Goal: Task Accomplishment & Management: Manage account settings

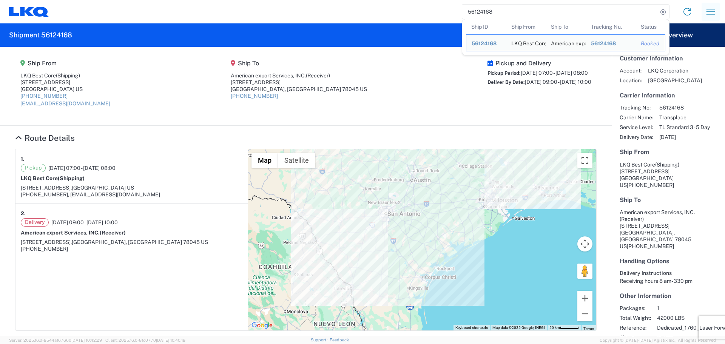
click at [711, 10] on icon "button" at bounding box center [710, 12] width 12 height 12
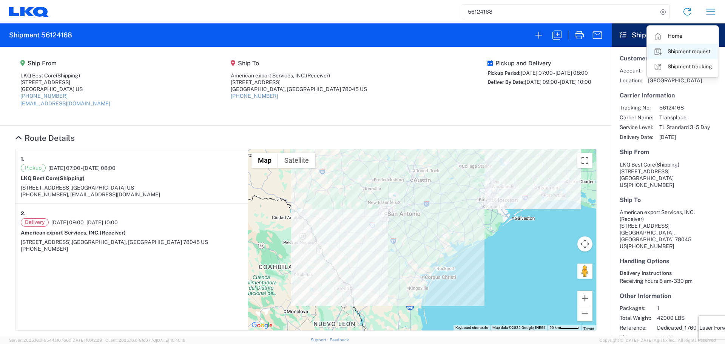
click at [682, 50] on link "Shipment request" at bounding box center [682, 51] width 71 height 15
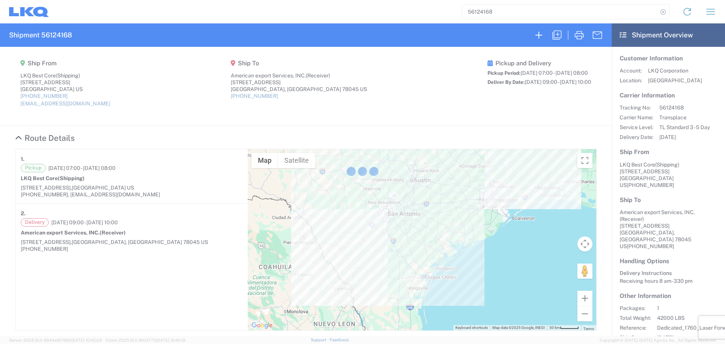
select select "FULL"
select select "US"
select select "LBS"
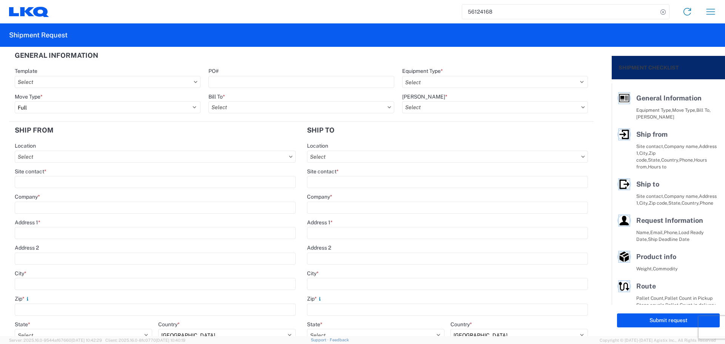
click at [481, 10] on input "56124168" at bounding box center [560, 12] width 196 height 14
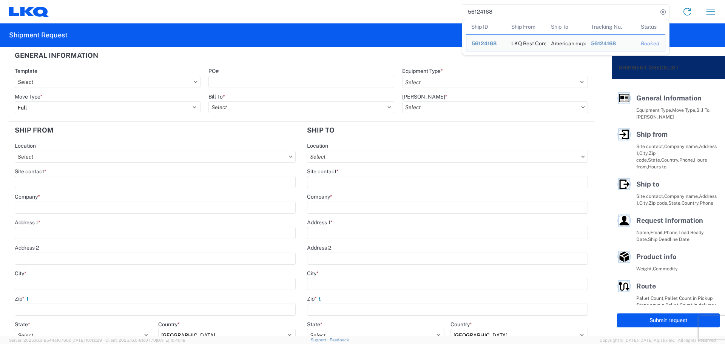
click at [481, 10] on input "56124168" at bounding box center [560, 12] width 196 height 14
paste input "342475"
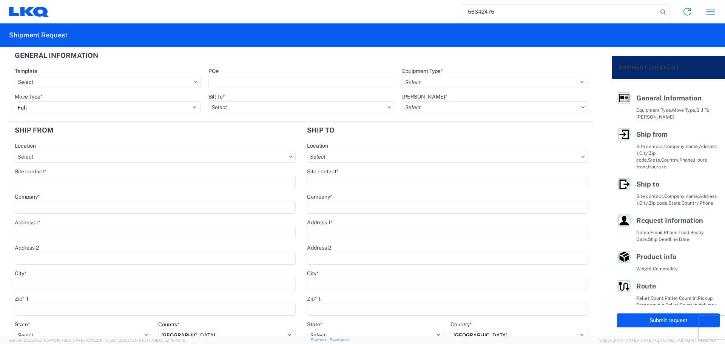
type input "56342475"
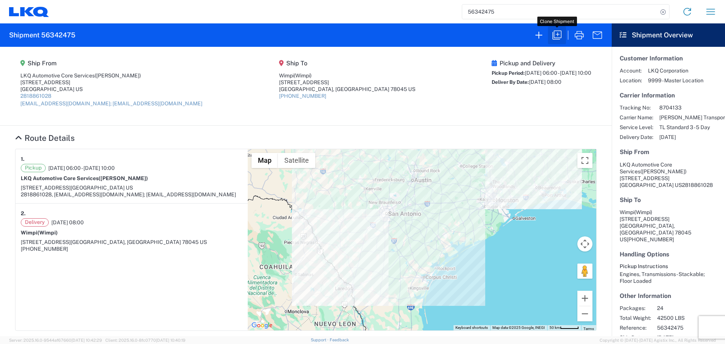
click at [553, 39] on icon "button" at bounding box center [557, 35] width 12 height 12
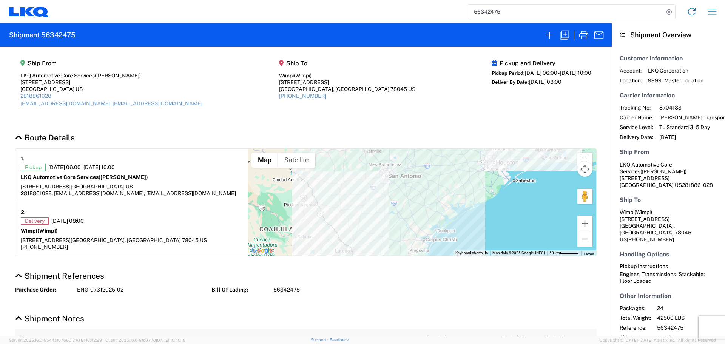
select select "FULL"
select select "US"
select select "LBS"
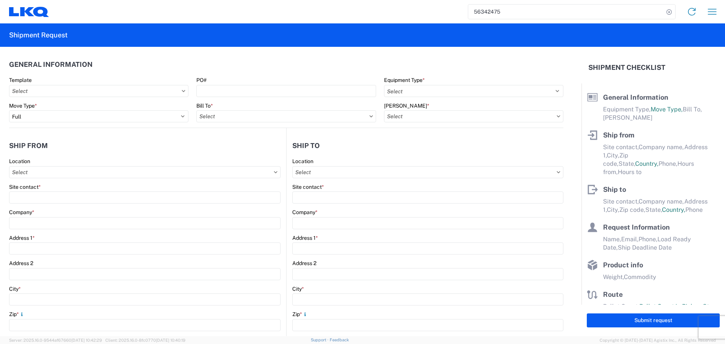
select select "STDV"
type input "[PERSON_NAME]"
type input "LKQ Automotive Core Services"
type input "[STREET_ADDRESS]"
type input "[GEOGRAPHIC_DATA]"
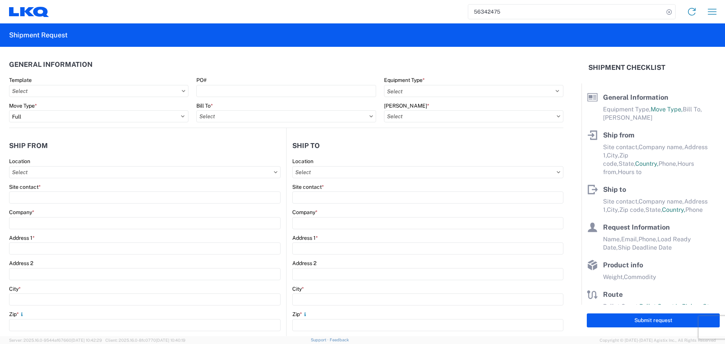
type input "77038"
type input "[EMAIL_ADDRESS][DOMAIN_NAME]; [EMAIL_ADDRESS][DOMAIN_NAME]"
type input "Wimpi"
type input "[STREET_ADDRESS]"
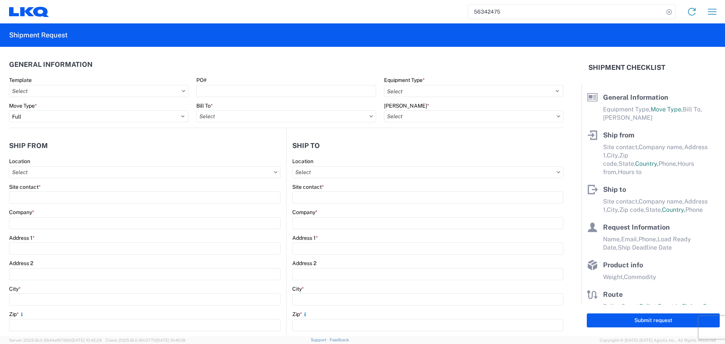
type input "Laredo"
type input "78045"
type input "[PERSON_NAME]"
type input "[EMAIL_ADDRESS][DOMAIN_NAME]"
type input "2818861028"
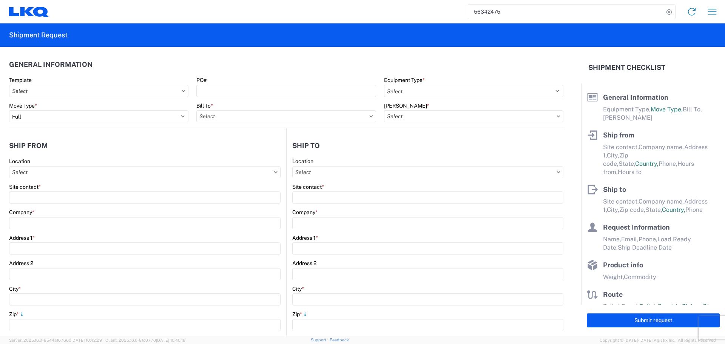
type input "[DATE]"
type input "42500"
type input "Engines, Transmissions"
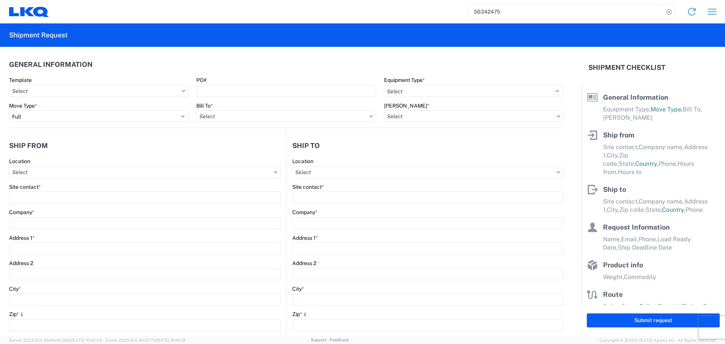
type input "24"
type input "0"
type input "40"
type input "36"
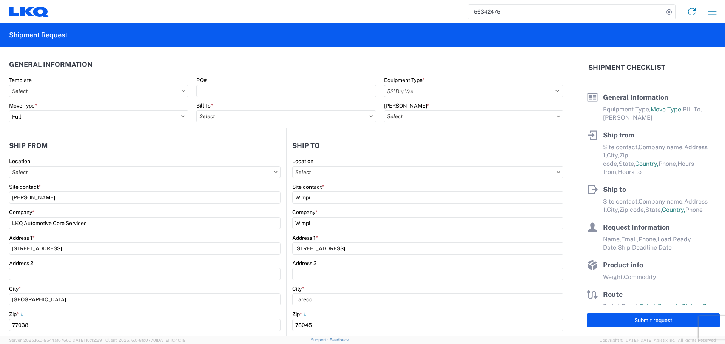
select select "[GEOGRAPHIC_DATA]"
select select "US"
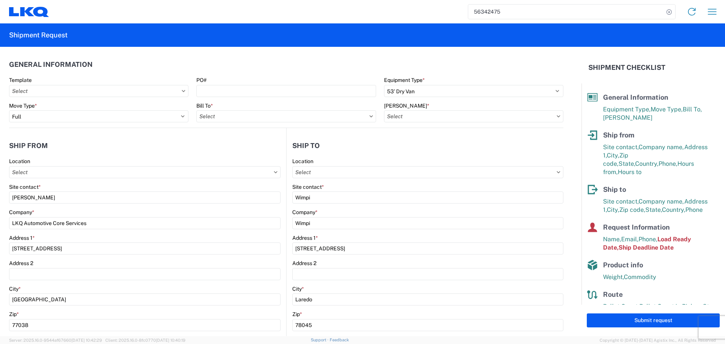
type input "1760 - LKQ Best Core"
type input "1760-6300-66000-0000 - 1760 Freight Out"
type input "1760 - LKQ Best Core"
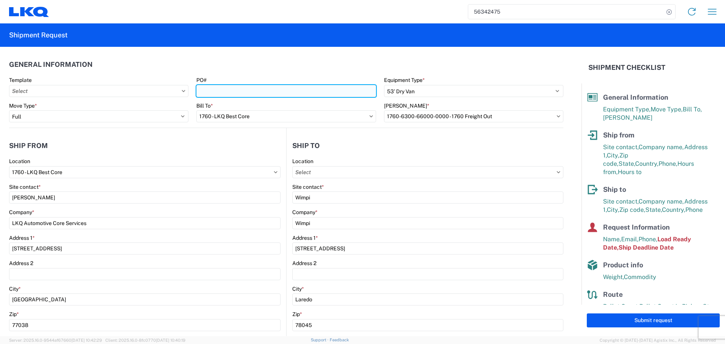
click at [212, 91] on input "PO#" at bounding box center [285, 91] width 179 height 12
type input "AUTO PARTS - [PERSON_NAME]"
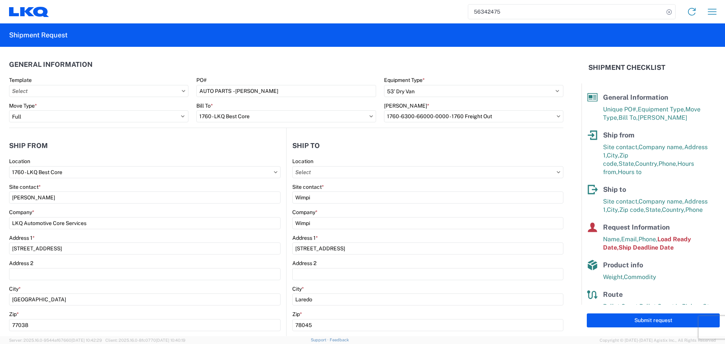
click at [249, 51] on agx-general-info "General Information Template PO# AUTO PARTS - [PERSON_NAME] Equipment Type * Se…" at bounding box center [286, 87] width 554 height 81
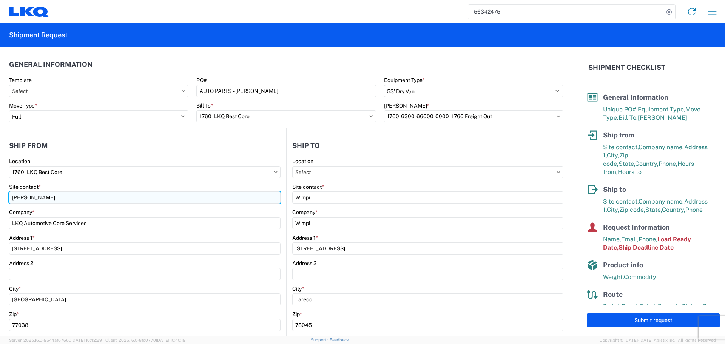
click at [46, 198] on input "[PERSON_NAME]" at bounding box center [144, 197] width 271 height 12
type input "o"
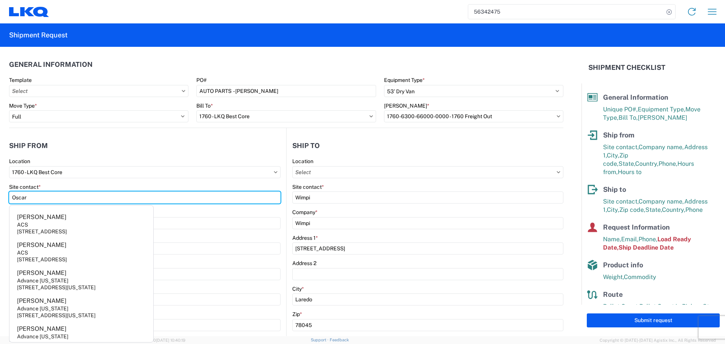
type input "Oscar"
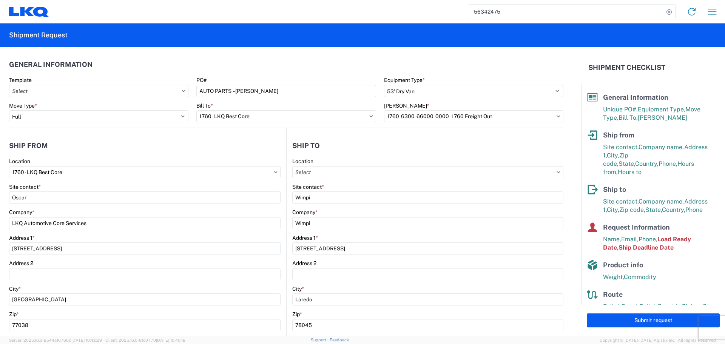
click at [111, 160] on div "Location" at bounding box center [144, 161] width 271 height 7
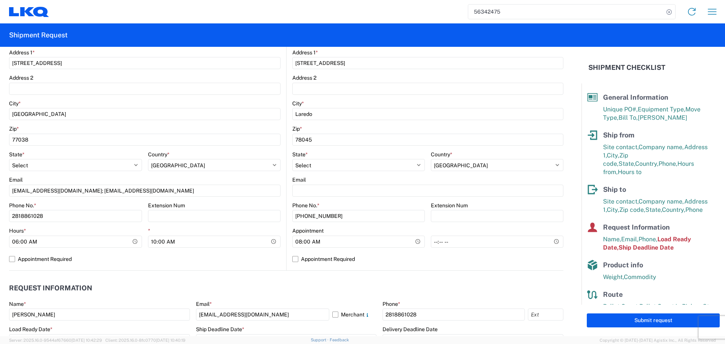
scroll to position [227, 0]
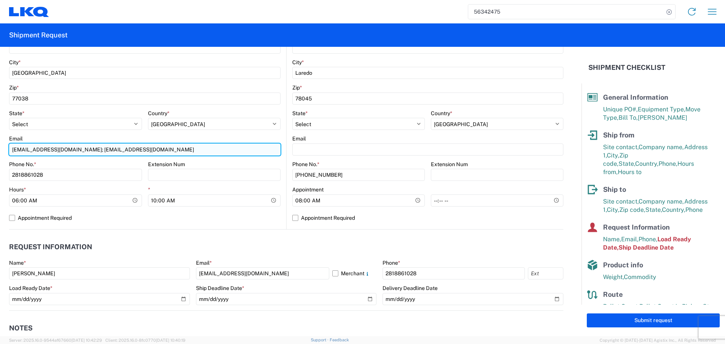
click at [59, 149] on input "[EMAIL_ADDRESS][DOMAIN_NAME]; [EMAIL_ADDRESS][DOMAIN_NAME]" at bounding box center [144, 149] width 271 height 12
type input "[EMAIL_ADDRESS][DOMAIN_NAME];[EMAIL_ADDRESS][DOMAIN_NAME]"
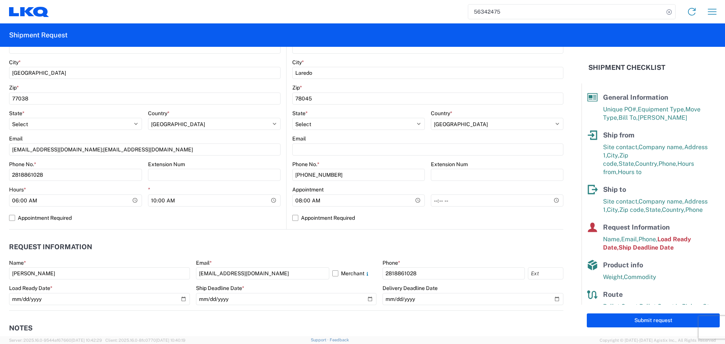
click at [107, 166] on div "Phone No. *" at bounding box center [75, 164] width 133 height 7
click at [555, 199] on input "*" at bounding box center [497, 200] width 133 height 12
click at [550, 200] on input "*" at bounding box center [497, 200] width 133 height 12
type input "13:00"
click at [531, 216] on label "Appointment Required" at bounding box center [427, 218] width 271 height 12
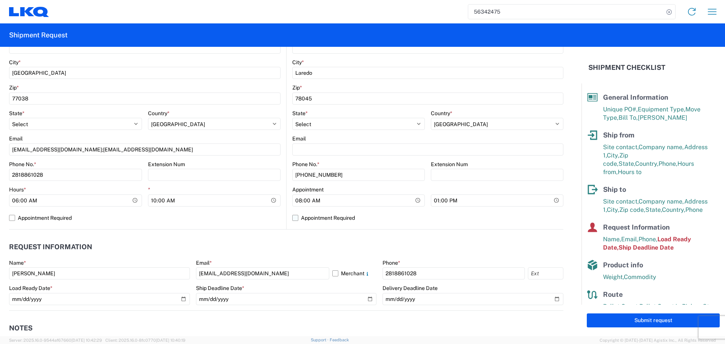
click at [0, 0] on input "Appointment Required" at bounding box center [0, 0] width 0 height 0
select select "US"
click at [531, 216] on label "Appointment Required" at bounding box center [427, 218] width 271 height 12
click at [0, 0] on input "Appointment Required" at bounding box center [0, 0] width 0 height 0
select select "[GEOGRAPHIC_DATA]"
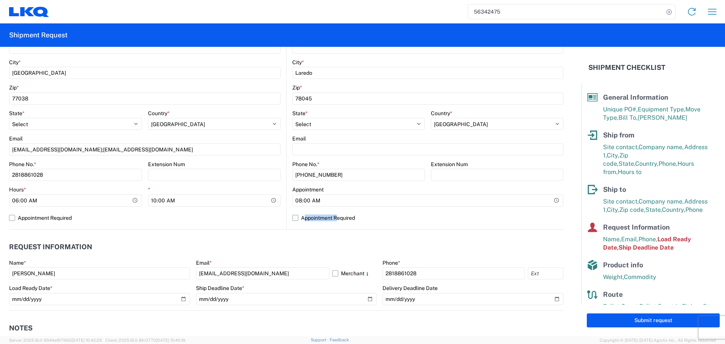
select select "US"
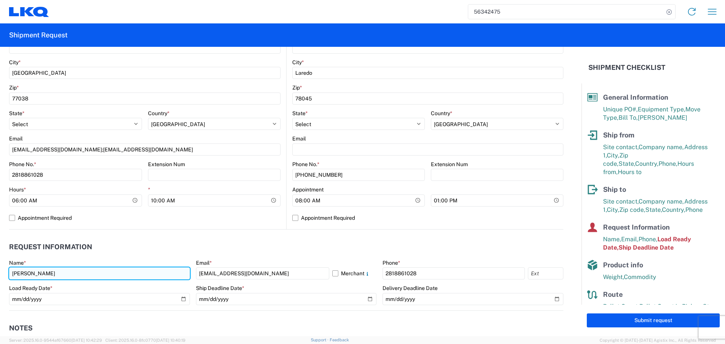
click at [39, 271] on input "[PERSON_NAME]" at bounding box center [99, 273] width 181 height 12
type input "Oscar"
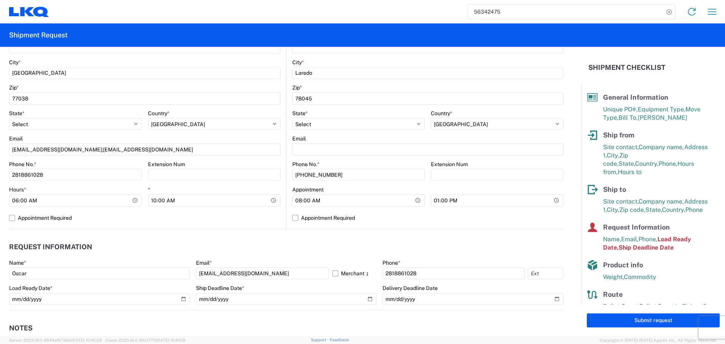
click at [62, 245] on h2 "Request Information" at bounding box center [50, 247] width 83 height 8
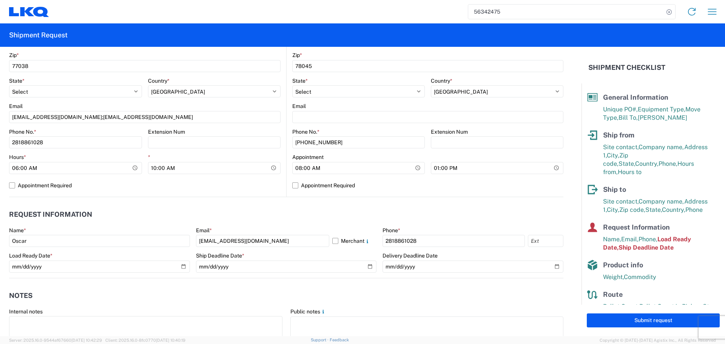
scroll to position [340, 0]
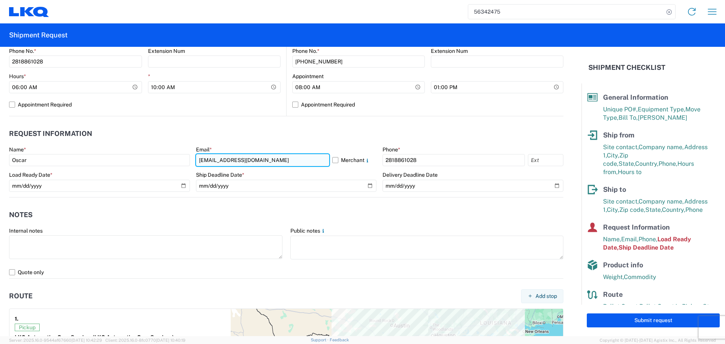
click at [217, 156] on input "[EMAIL_ADDRESS][DOMAIN_NAME]" at bounding box center [262, 160] width 133 height 12
type input "[EMAIL_ADDRESS][DOMAIN_NAME]"
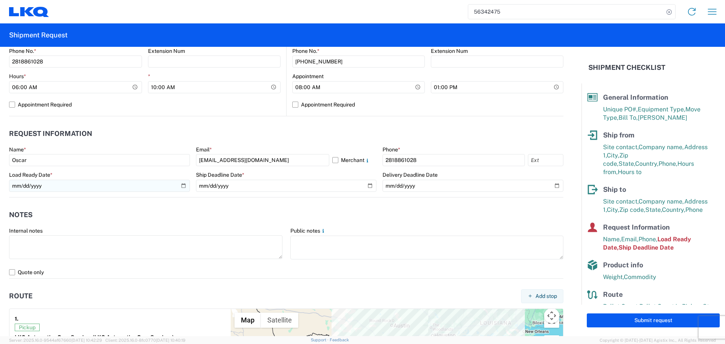
drag, startPoint x: 188, startPoint y: 203, endPoint x: 171, endPoint y: 187, distance: 23.8
click at [187, 204] on agx-notes "Notes Internal notes Public notes Quote only" at bounding box center [286, 237] width 554 height 81
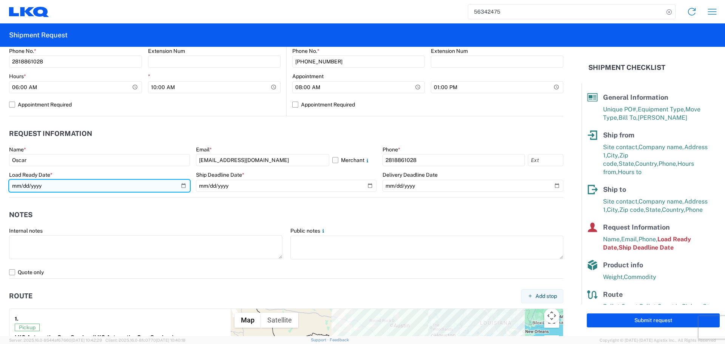
click at [183, 184] on input "[DATE]" at bounding box center [99, 186] width 181 height 12
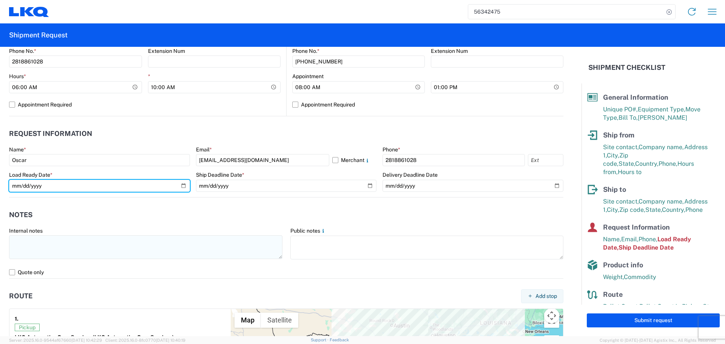
type input "[DATE]"
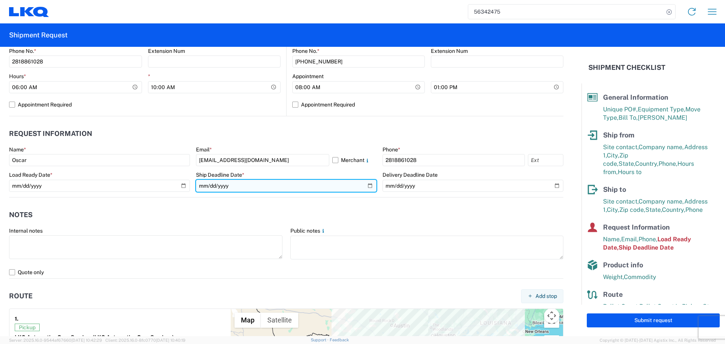
click at [367, 188] on input "[DATE]" at bounding box center [286, 186] width 181 height 12
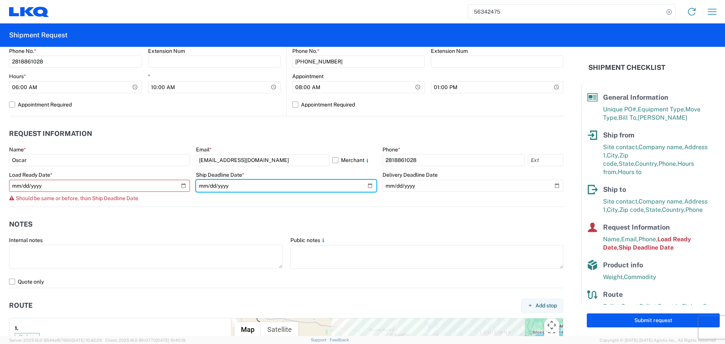
type input "[DATE]"
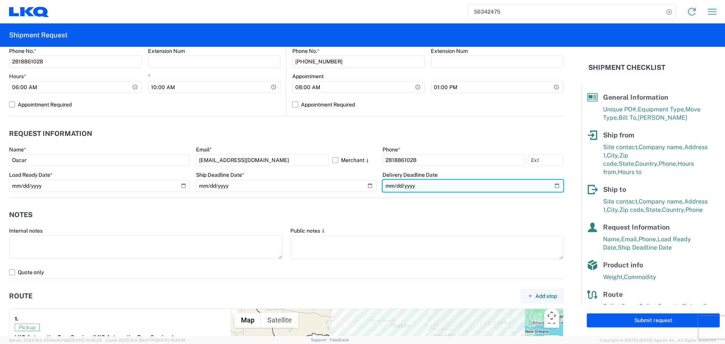
click at [547, 188] on input "[DATE]" at bounding box center [472, 186] width 181 height 12
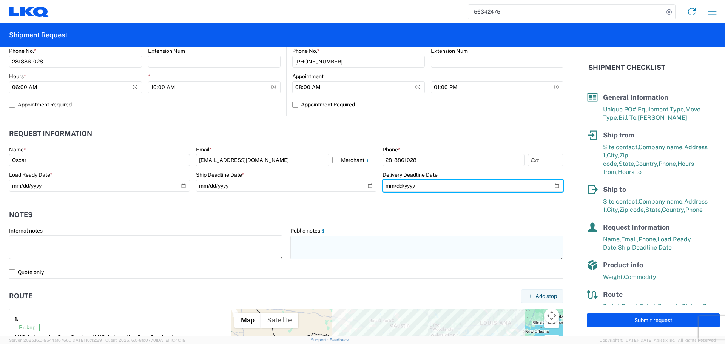
type input "[DATE]"
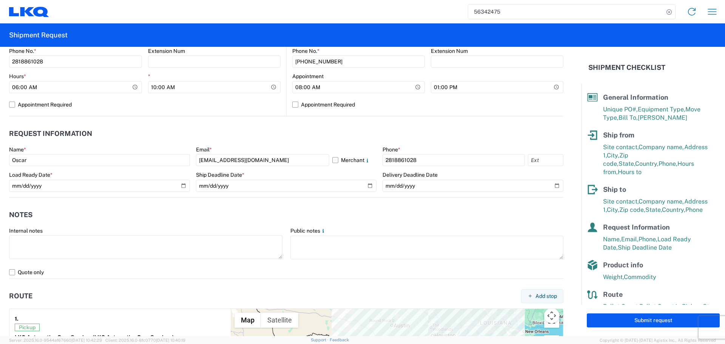
click at [282, 205] on agx-notes "Notes Internal notes Public notes Quote only" at bounding box center [286, 237] width 554 height 81
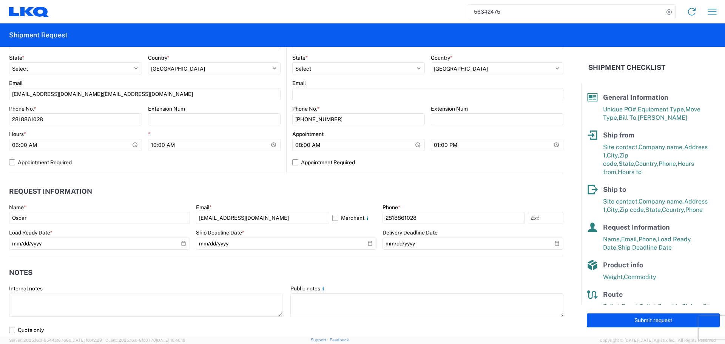
scroll to position [276, 0]
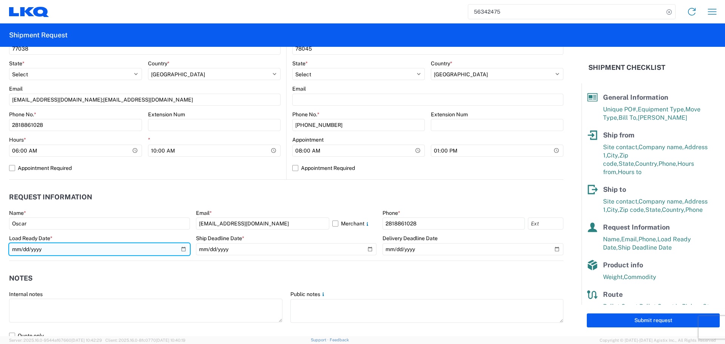
click at [178, 250] on input "[DATE]" at bounding box center [99, 249] width 181 height 12
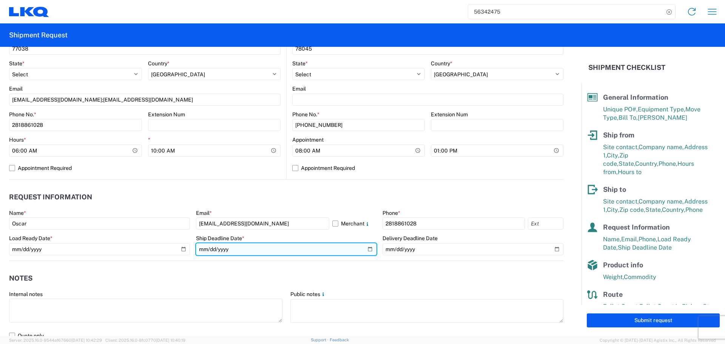
click at [363, 249] on input "[DATE]" at bounding box center [286, 249] width 181 height 12
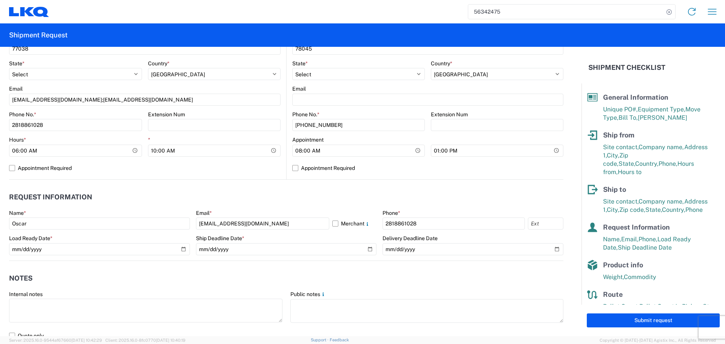
click at [462, 270] on header "Notes" at bounding box center [286, 278] width 554 height 17
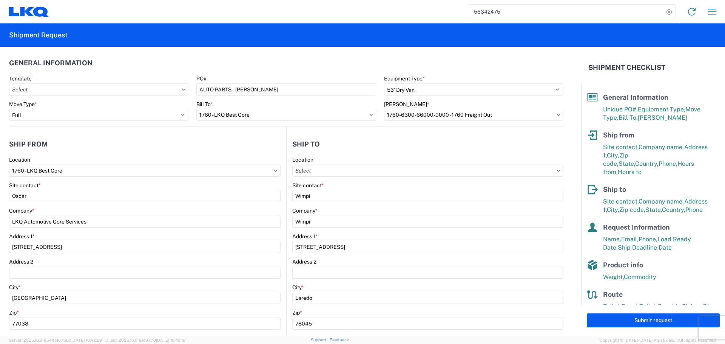
scroll to position [0, 0]
click at [656, 318] on button "Submit request" at bounding box center [653, 320] width 133 height 14
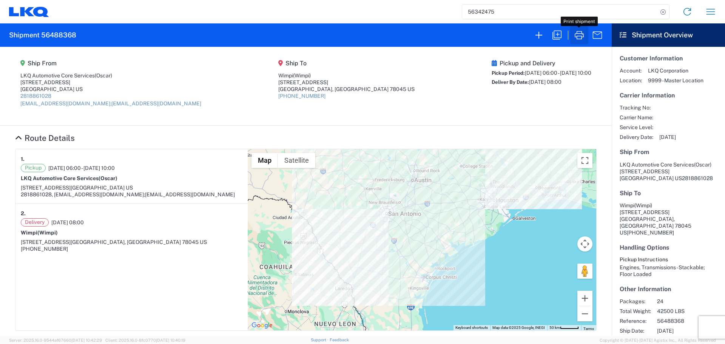
click at [581, 34] on icon "button" at bounding box center [579, 35] width 12 height 12
click at [556, 34] on icon "button" at bounding box center [557, 35] width 12 height 12
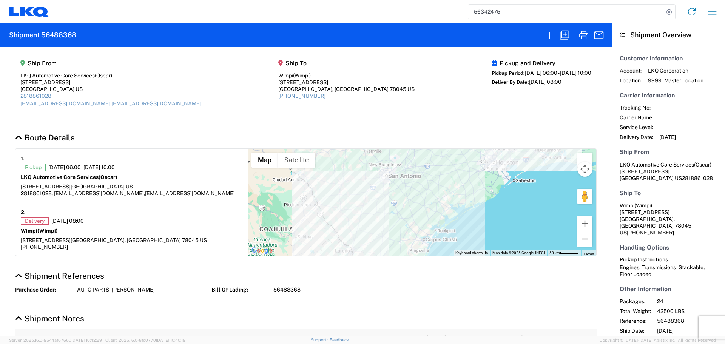
select select "FULL"
select select "US"
select select "LBS"
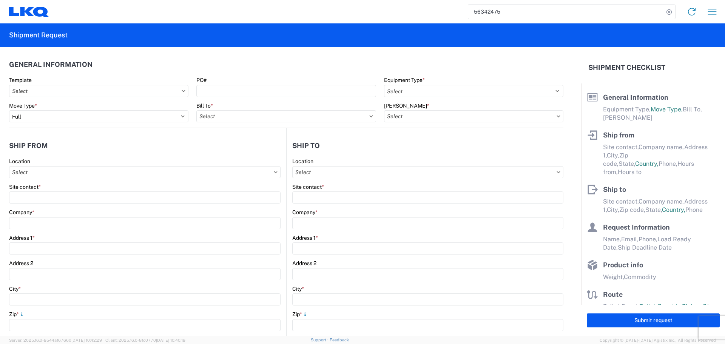
select select "STDV"
type input "Oscar"
type input "LKQ Automotive Core Services"
type input "[STREET_ADDRESS]"
type input "[GEOGRAPHIC_DATA]"
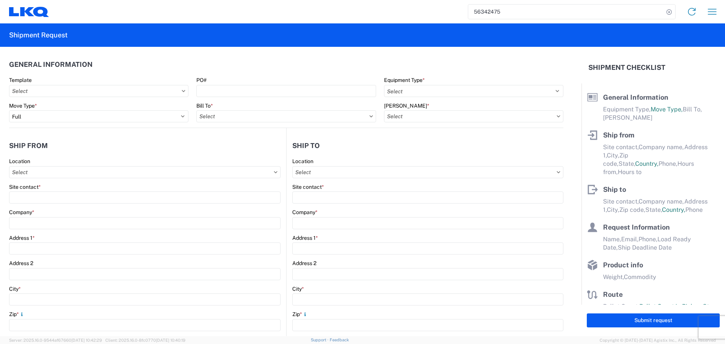
type input "77038"
type input "[EMAIL_ADDRESS][DOMAIN_NAME];[EMAIL_ADDRESS][DOMAIN_NAME]"
type input "Wimpi"
type input "[STREET_ADDRESS]"
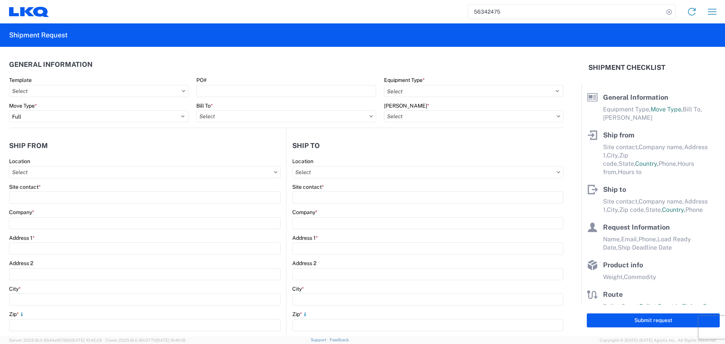
type input "Laredo"
type input "78045"
type input "Oscar"
type input "[EMAIL_ADDRESS][DOMAIN_NAME]"
type input "2818861028"
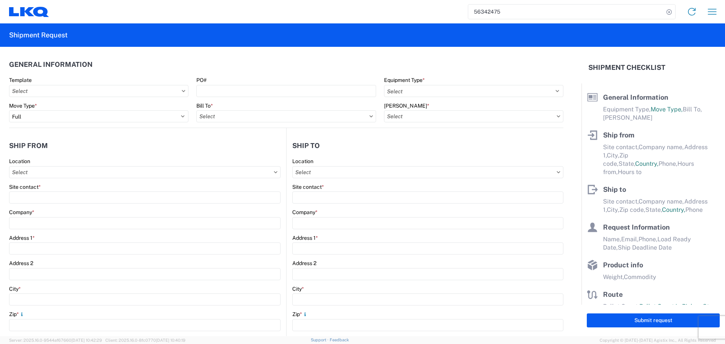
type input "[DATE]"
type input "42500"
type input "Engines, Transmissions"
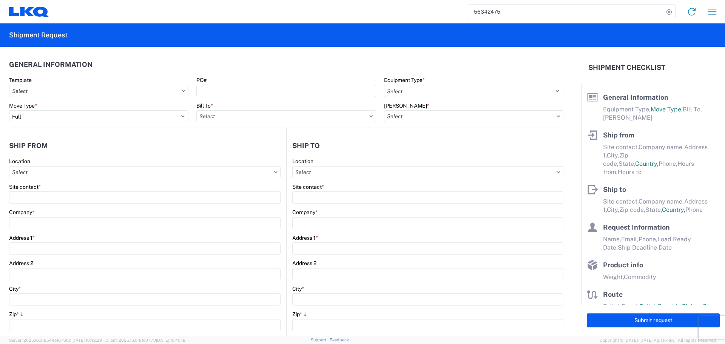
type input "24"
type input "0"
type input "40"
type input "36"
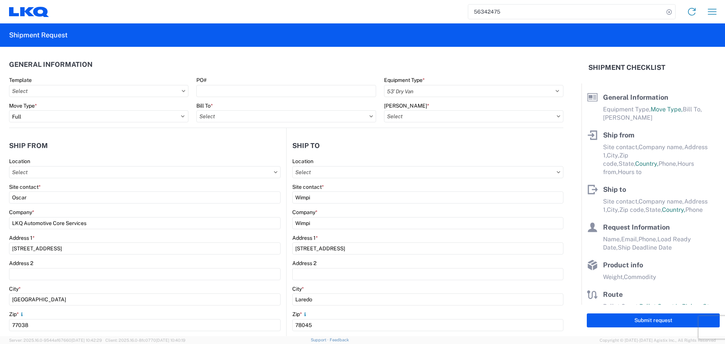
select select "US"
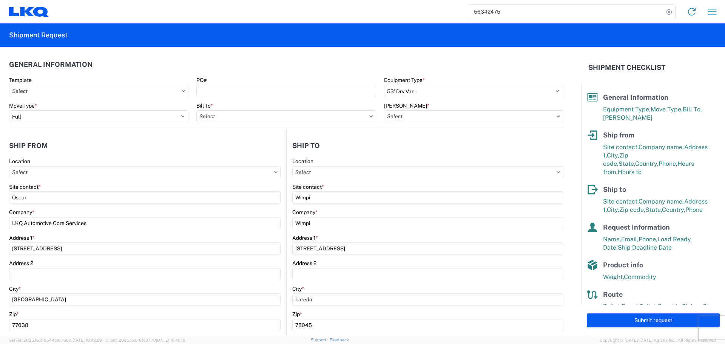
type input "1760 - LKQ Best Core"
type input "1760-6300-66000-0000 - 1760 Freight Out"
type input "1760 - LKQ Best Core"
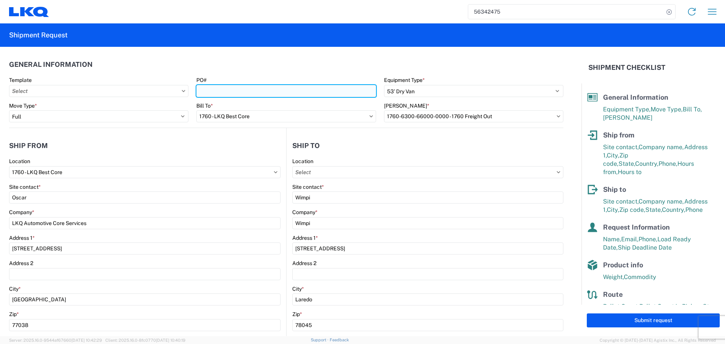
click at [231, 91] on input "PO#" at bounding box center [285, 91] width 179 height 12
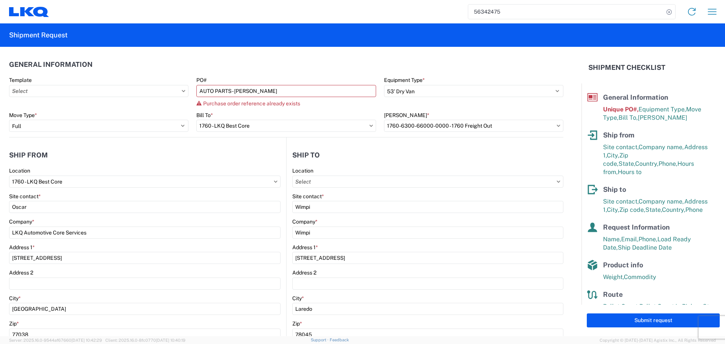
click at [268, 75] on agx-form-section "General Information Template PO# AUTO PARTS - [PERSON_NAME] Purchase order refe…" at bounding box center [286, 96] width 554 height 81
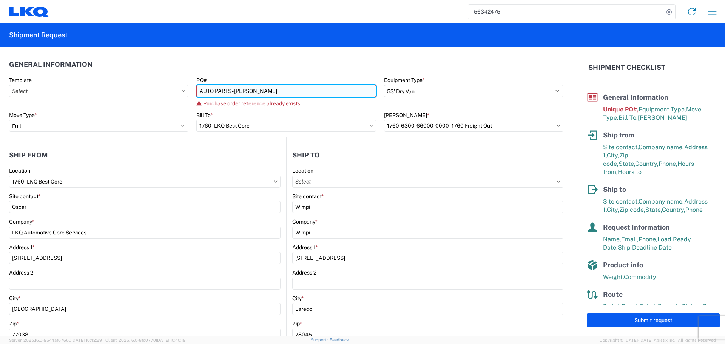
drag, startPoint x: 253, startPoint y: 95, endPoint x: 259, endPoint y: 96, distance: 6.5
click at [253, 95] on input "AUTO PARTS - [PERSON_NAME]" at bounding box center [285, 91] width 179 height 12
click at [235, 92] on input "AUTO PARTS - [PERSON_NAME]" at bounding box center [285, 91] width 179 height 12
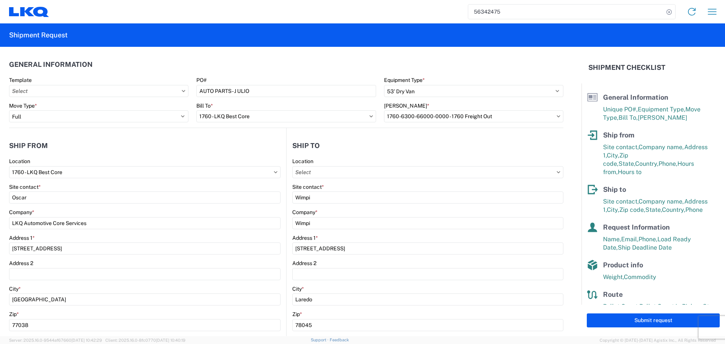
click at [238, 65] on header "General Information" at bounding box center [286, 64] width 554 height 17
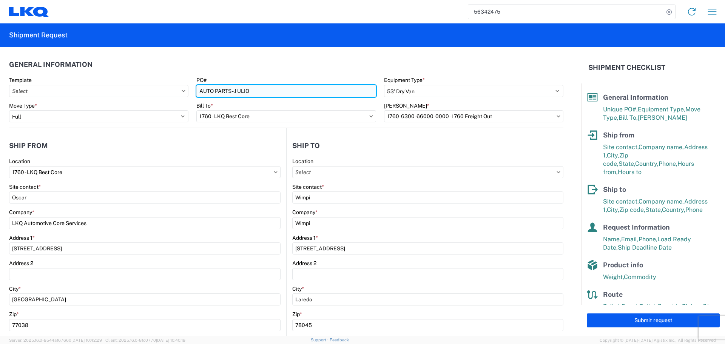
click at [237, 91] on input "AUTO PARTS - J ULIO" at bounding box center [285, 91] width 179 height 12
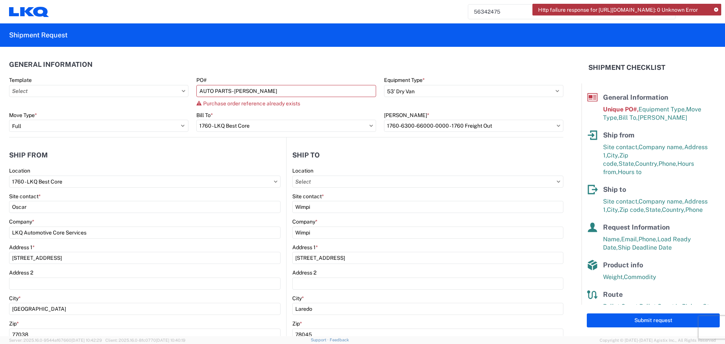
click at [310, 63] on header "General Information" at bounding box center [286, 64] width 554 height 17
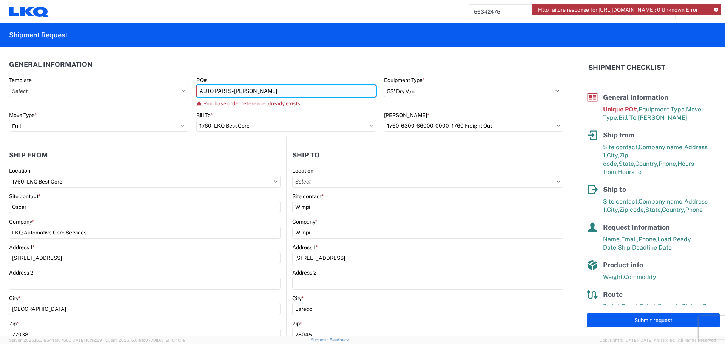
click at [233, 88] on input "AUTO PARTS - [PERSON_NAME]" at bounding box center [285, 91] width 179 height 12
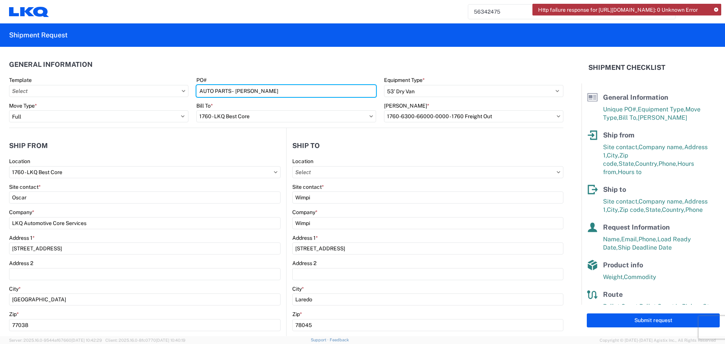
type input "AUTO PARTS - [PERSON_NAME]"
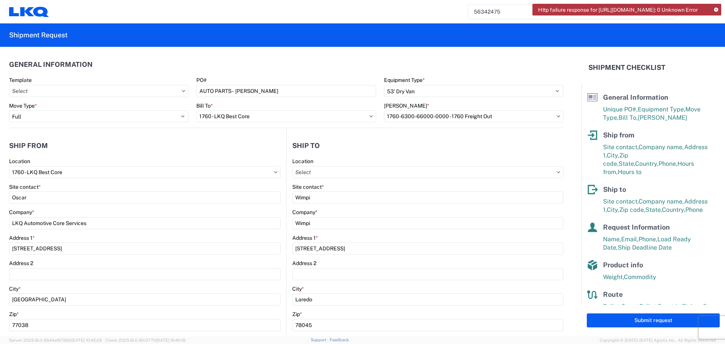
click at [268, 74] on agx-form-section "General Information Template PO# AUTO PARTS - [PERSON_NAME] Equipment Type * Se…" at bounding box center [286, 92] width 554 height 72
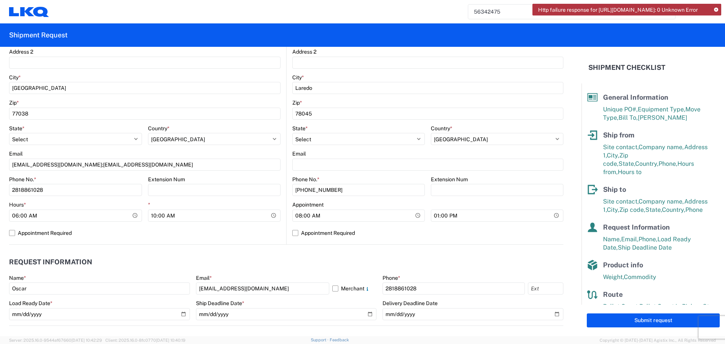
scroll to position [227, 0]
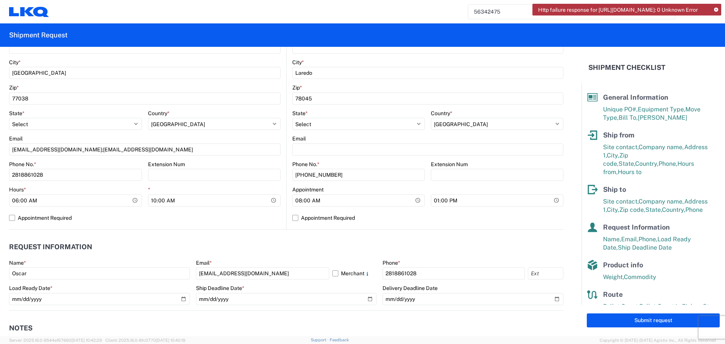
click at [717, 10] on icon at bounding box center [716, 10] width 4 height 4
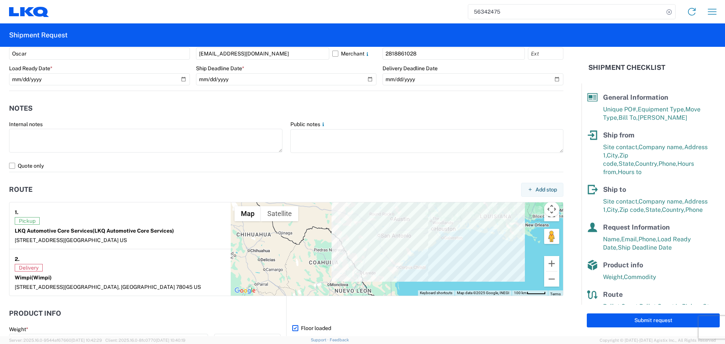
scroll to position [616, 0]
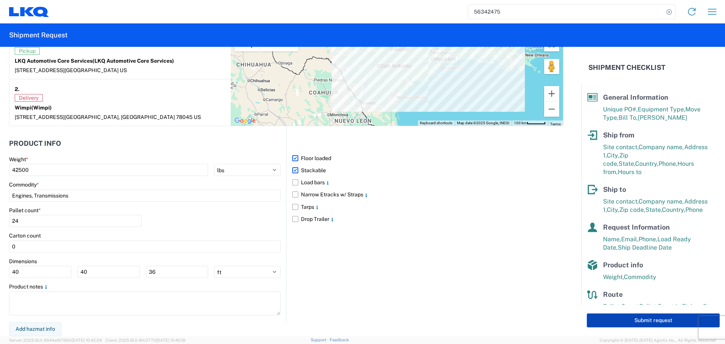
click at [655, 322] on button "Submit request" at bounding box center [653, 320] width 133 height 14
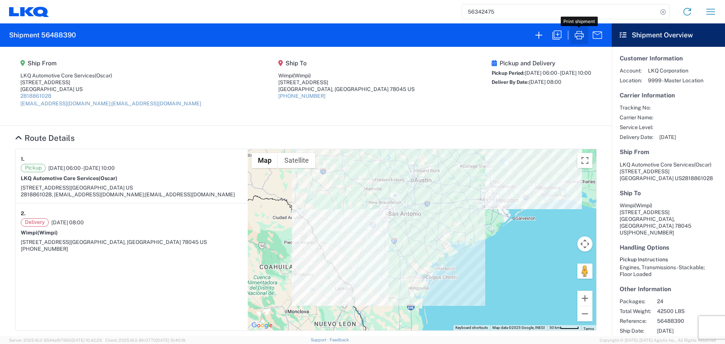
click at [578, 34] on icon "button" at bounding box center [579, 35] width 12 height 12
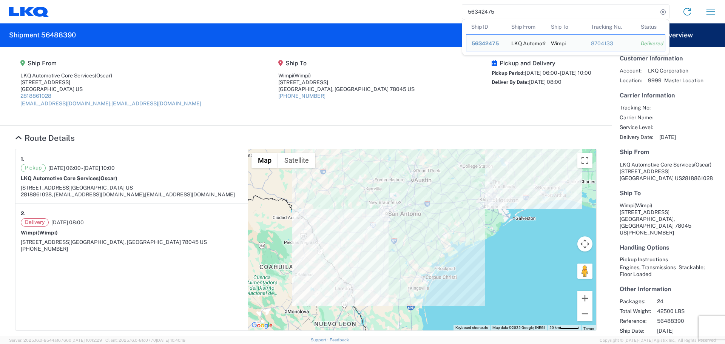
click at [502, 6] on input "56342475" at bounding box center [560, 12] width 196 height 14
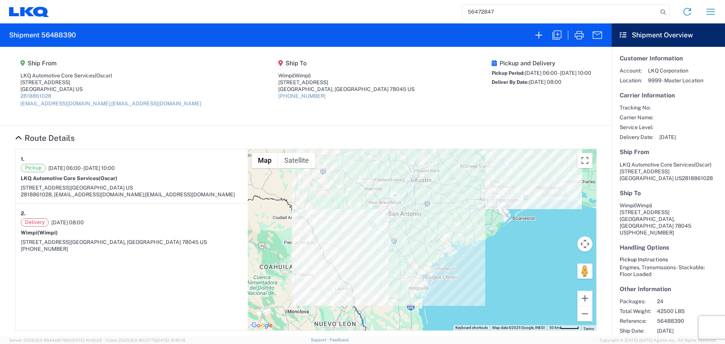
type input "56472847"
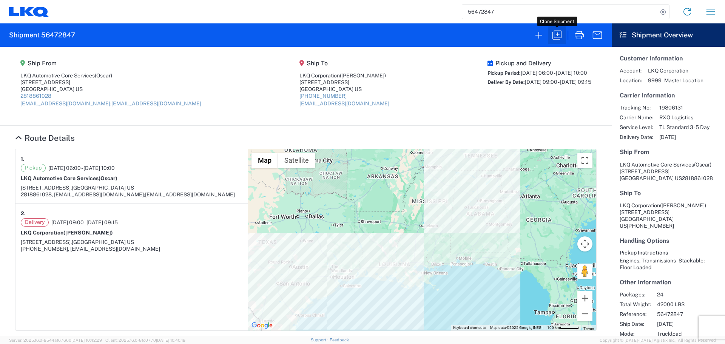
click at [556, 33] on icon "button" at bounding box center [557, 35] width 12 height 12
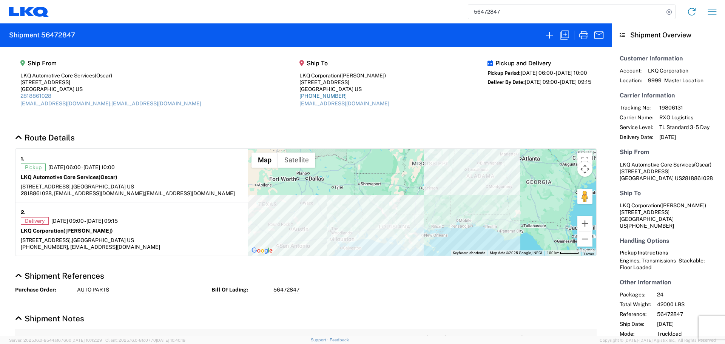
select select "FULL"
select select "US"
select select "LBS"
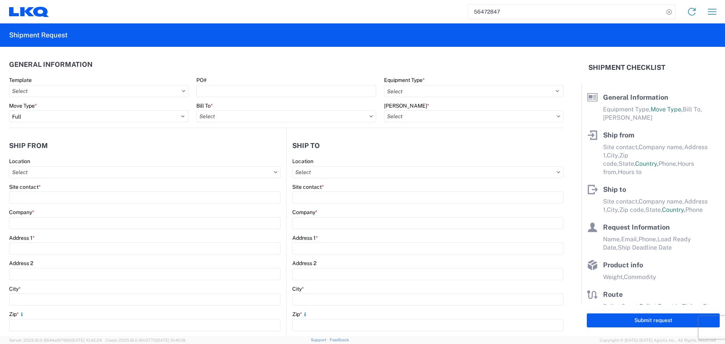
select select "STDV"
type input "Oscar"
type input "LKQ Automotive Core Services"
type input "[STREET_ADDRESS]"
type input "[GEOGRAPHIC_DATA]"
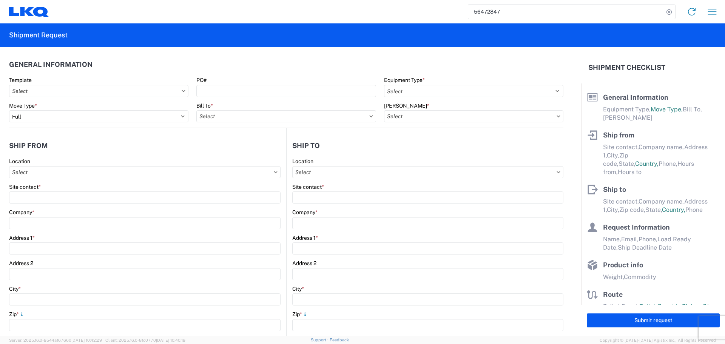
type input "77038"
type input "[EMAIL_ADDRESS][DOMAIN_NAME];[EMAIL_ADDRESS][DOMAIN_NAME]"
type input "[PERSON_NAME]"
type input "LKQ Corporation"
type input "[STREET_ADDRESS]"
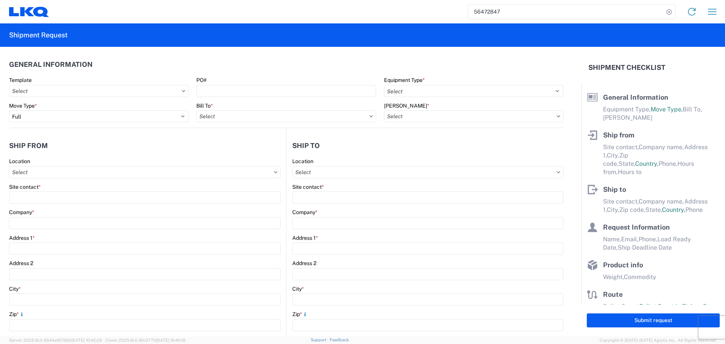
type input "Newnan"
type input "30265"
type input "[EMAIL_ADDRESS][DOMAIN_NAME]"
type input "Oscar"
type input "[EMAIL_ADDRESS][DOMAIN_NAME]"
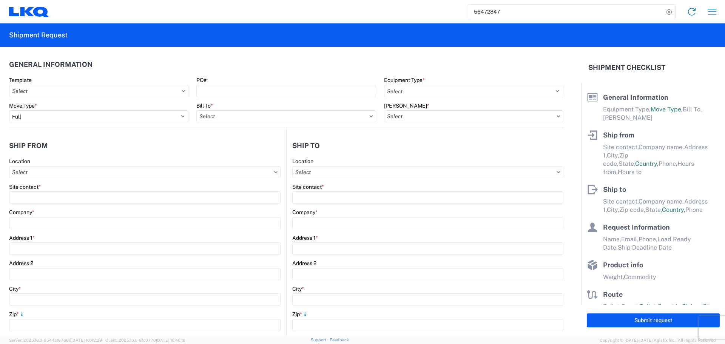
type input "2818861028"
type input "[DATE]"
type input "42000"
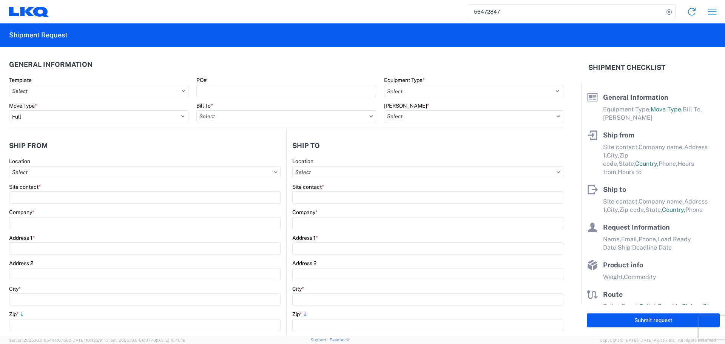
type input "Engines, Transmissions"
type input "24"
type input "0"
type input "40"
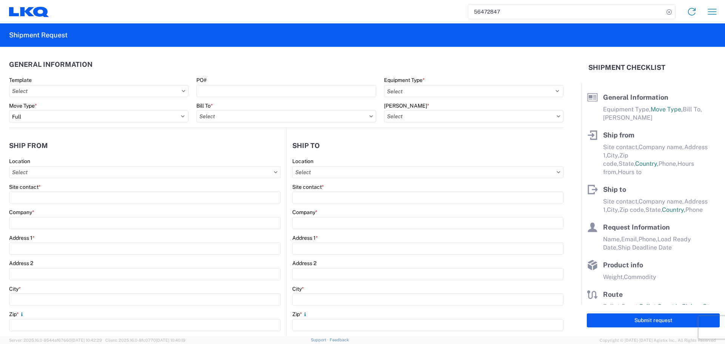
type input "36"
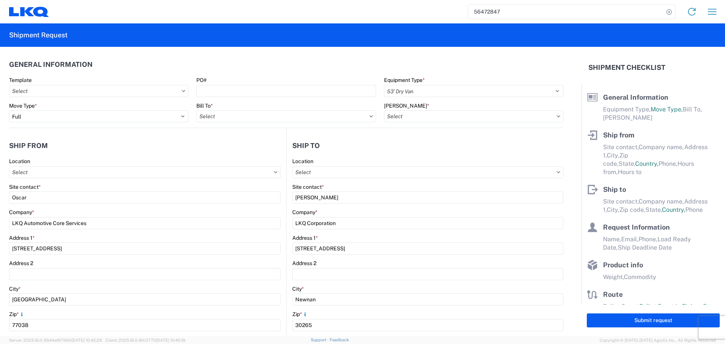
type input "1760 - LKQ Best Core"
type input "1772 - LKQ Atlanta Core Newnan"
select select "[GEOGRAPHIC_DATA]"
select select "US"
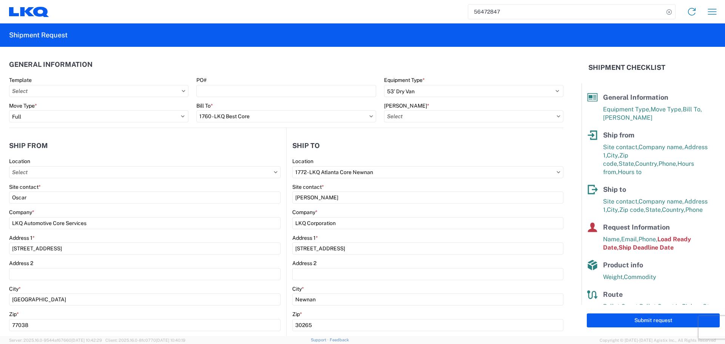
type input "1760 - LKQ Best Core"
type input "1760-1300-50180-0000 - 1760 Freight In - Cores"
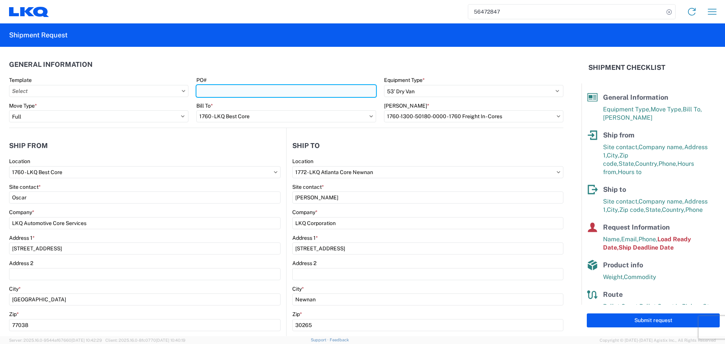
click at [224, 93] on input "PO#" at bounding box center [285, 91] width 179 height 12
type input "AUTO PARTS"
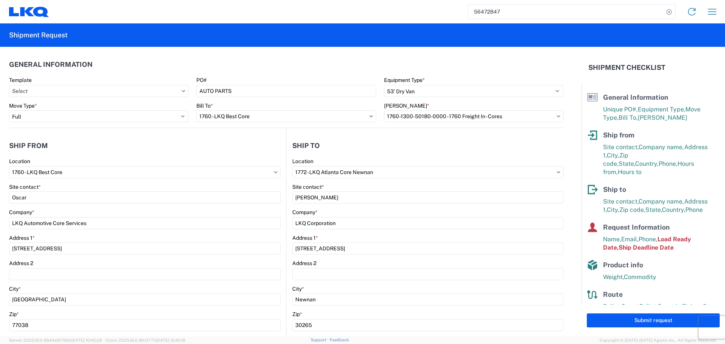
click at [247, 60] on header "General Information" at bounding box center [286, 64] width 554 height 17
click at [274, 136] on agx-shipment-stop-widget-v2 "Ship from 1760 Location 1760 - LKQ Best Core Site contact * Oscar Company * LKQ…" at bounding box center [147, 292] width 277 height 328
click at [501, 120] on input "1760-1300-50180-0000 - 1760 Freight In - Cores" at bounding box center [473, 116] width 179 height 12
click at [456, 149] on div "1760-1300-50180-0000 - 1760 Freight In - Cores" at bounding box center [448, 150] width 132 height 12
click at [212, 139] on header "Ship from" at bounding box center [147, 145] width 277 height 17
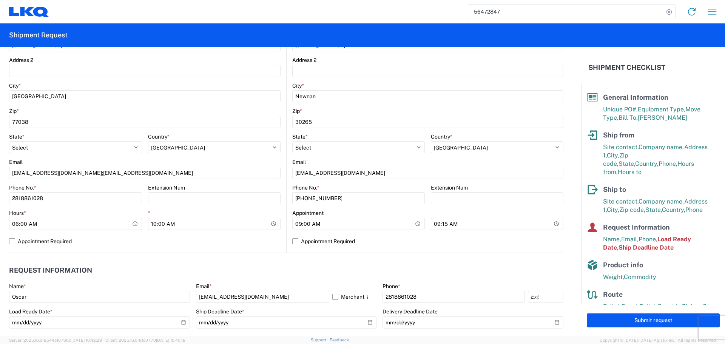
scroll to position [227, 0]
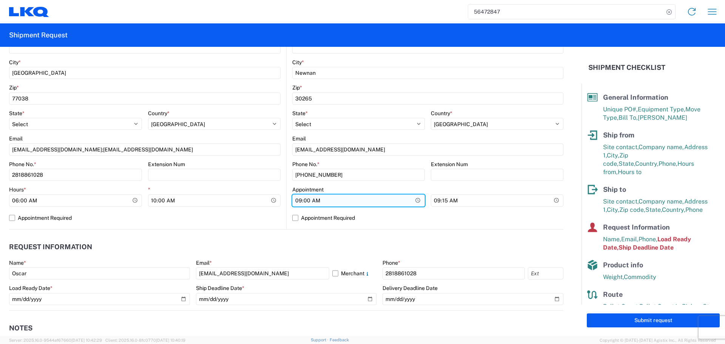
click at [142, 203] on input "09:00:00" at bounding box center [75, 200] width 133 height 12
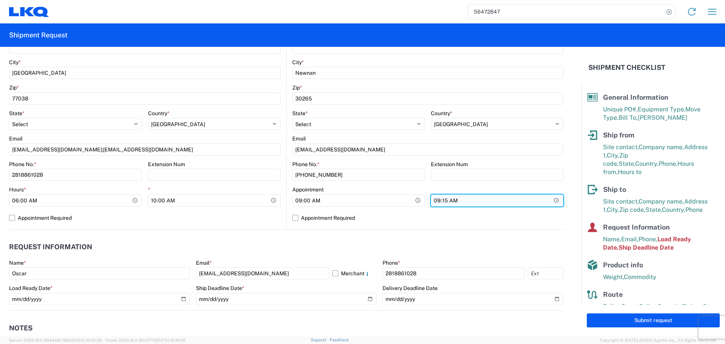
click at [281, 199] on input "09:15:00" at bounding box center [214, 200] width 133 height 12
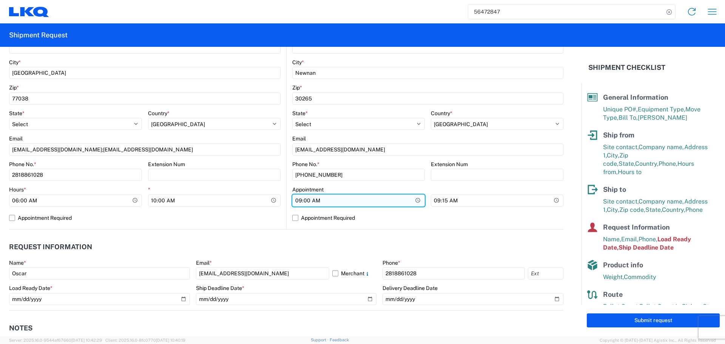
click at [410, 199] on input "09:00:00" at bounding box center [358, 200] width 133 height 12
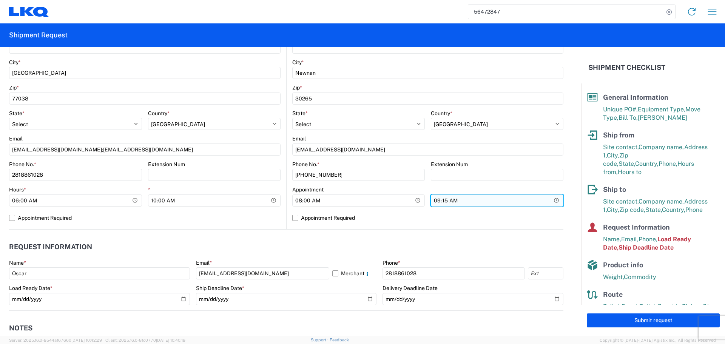
type input "08:00"
click at [548, 201] on input "09:15:00" at bounding box center [497, 200] width 133 height 12
type input "13:00"
click at [378, 210] on agx-form-control-wrapper-v2 "Appointment 08:00" at bounding box center [358, 199] width 133 height 26
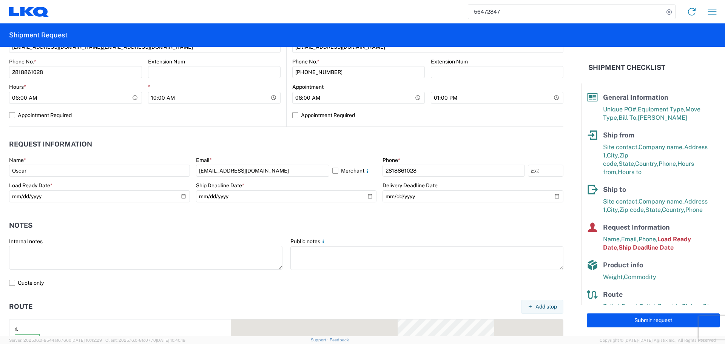
scroll to position [340, 0]
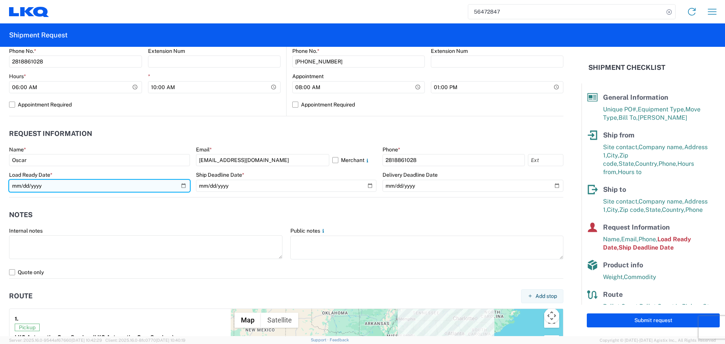
click at [179, 185] on input "[DATE]" at bounding box center [99, 186] width 181 height 12
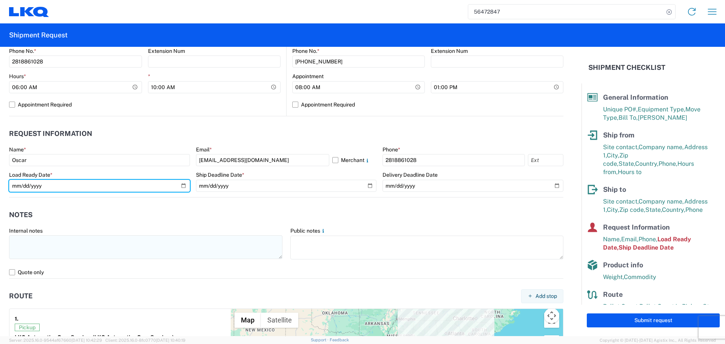
type input "[DATE]"
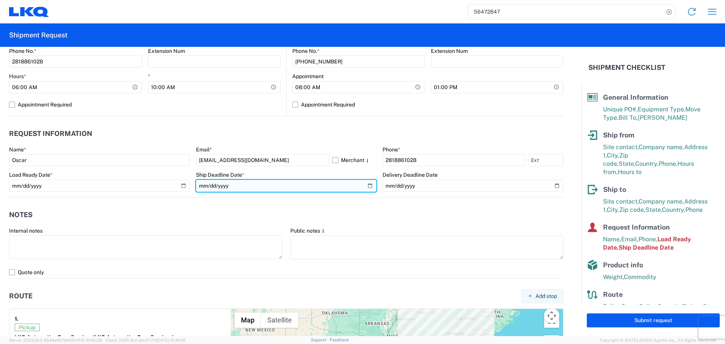
click at [362, 187] on input "[DATE]" at bounding box center [286, 186] width 181 height 12
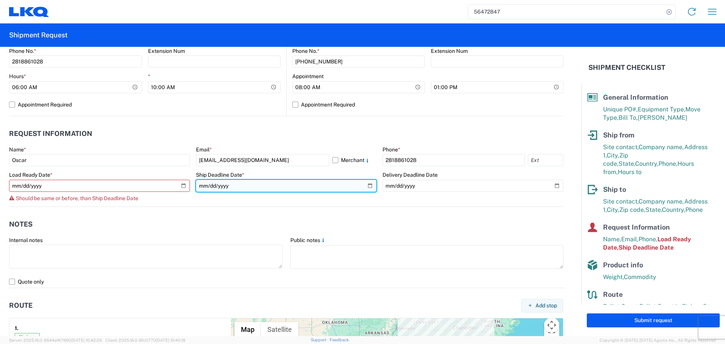
click at [362, 187] on input "[DATE]" at bounding box center [286, 186] width 181 height 12
click at [367, 187] on input "[DATE]" at bounding box center [286, 186] width 181 height 12
type input "[DATE]"
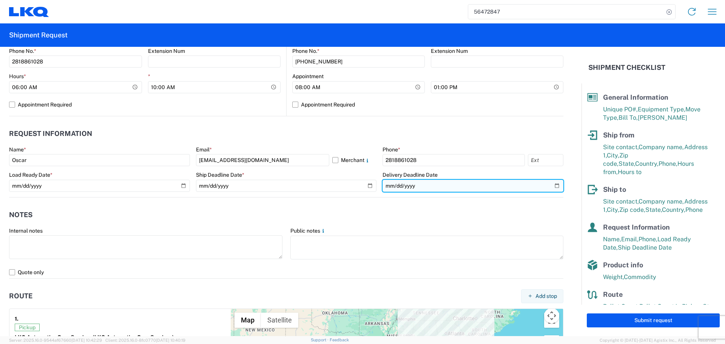
click at [552, 185] on input "[DATE]" at bounding box center [472, 186] width 181 height 12
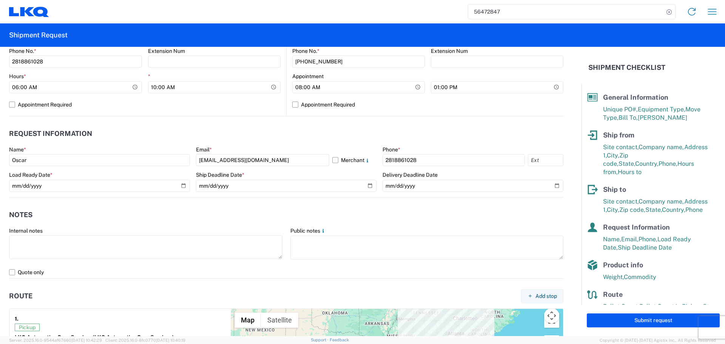
click at [278, 207] on header "Notes" at bounding box center [286, 215] width 554 height 17
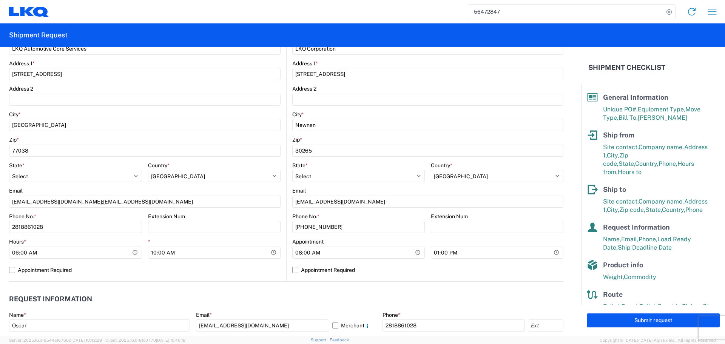
scroll to position [189, 0]
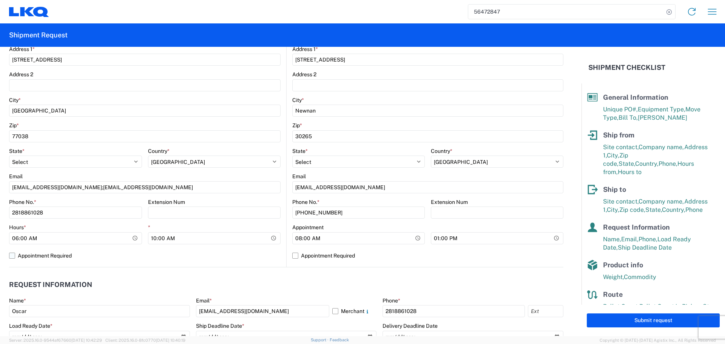
click at [257, 253] on label "Appointment Required" at bounding box center [144, 256] width 271 height 12
click at [0, 0] on input "Appointment Required" at bounding box center [0, 0] width 0 height 0
select select "US"
click at [257, 253] on label "Appointment Required" at bounding box center [144, 256] width 271 height 12
click at [0, 0] on input "Appointment Required" at bounding box center [0, 0] width 0 height 0
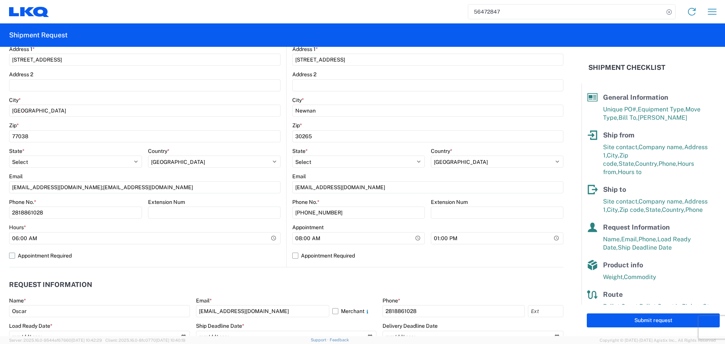
select select "US"
click at [265, 283] on header "Request Information" at bounding box center [286, 284] width 554 height 17
click at [284, 276] on header "Request Information" at bounding box center [286, 284] width 554 height 17
click at [676, 324] on button "Submit request" at bounding box center [653, 320] width 133 height 14
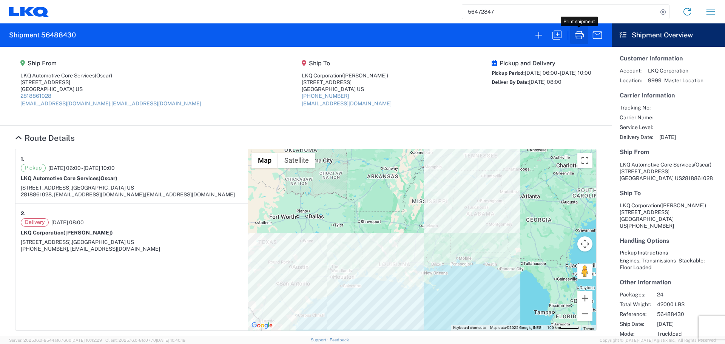
click at [578, 34] on icon "button" at bounding box center [579, 35] width 12 height 12
click at [554, 32] on icon "button" at bounding box center [556, 35] width 9 height 9
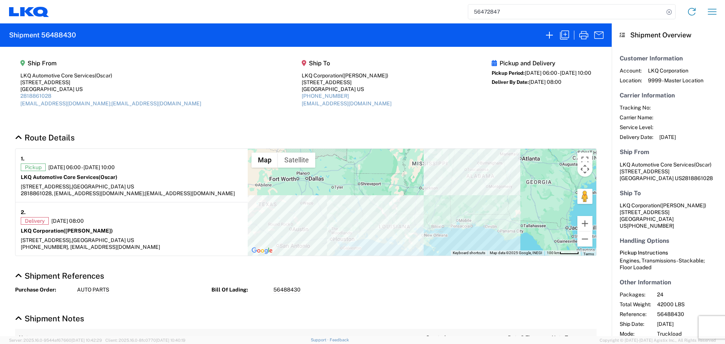
select select "FULL"
select select "LBS"
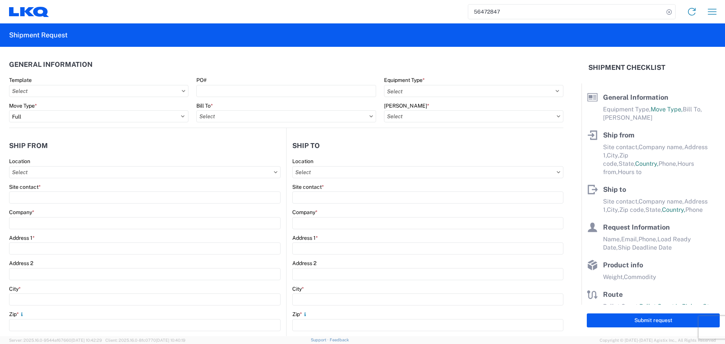
select select "STDV"
type input "Oscar"
type input "LKQ Automotive Core Services"
type input "[STREET_ADDRESS]"
type input "[GEOGRAPHIC_DATA]"
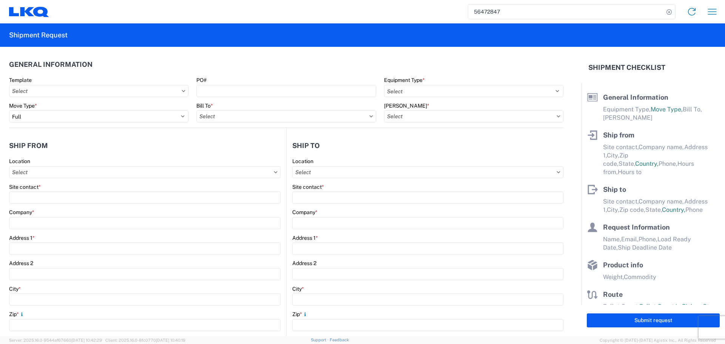
type input "77038"
type input "[EMAIL_ADDRESS][DOMAIN_NAME];[EMAIL_ADDRESS][DOMAIN_NAME]"
type input "[PERSON_NAME]"
type input "LKQ Corporation"
type input "[STREET_ADDRESS]"
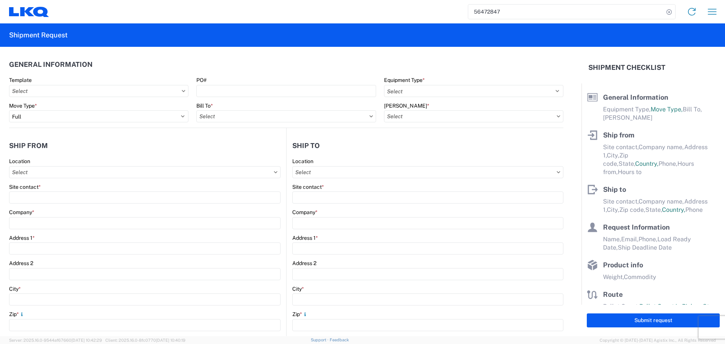
type input "Newnan"
type input "30265"
type input "[EMAIL_ADDRESS][DOMAIN_NAME]"
type input "Oscar"
type input "[EMAIL_ADDRESS][DOMAIN_NAME]"
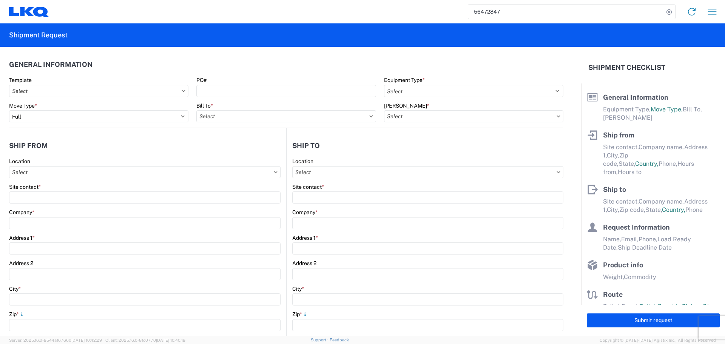
type input "2818861028"
type input "[DATE]"
type input "42000"
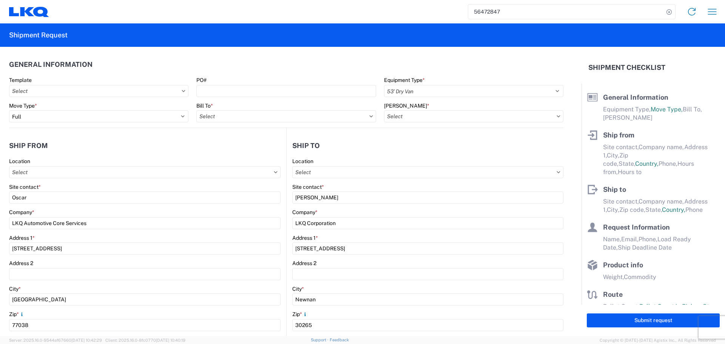
type input "Engines, Transmissions"
type input "24"
type input "0"
type input "40"
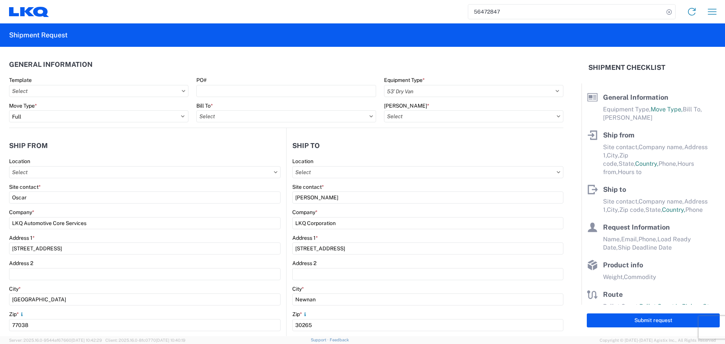
type input "36"
select select "US"
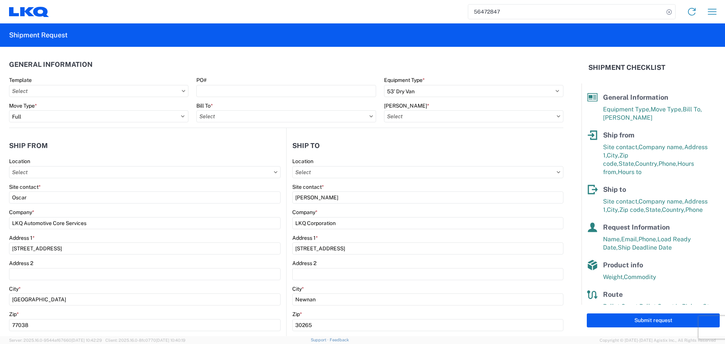
type input "1760 - LKQ Best Core"
type input "1760-1300-50180-0000 - 1760 Freight In - Cores"
type input "1772 - LKQ Atlanta Core Newnan"
type input "1760 - LKQ Best Core"
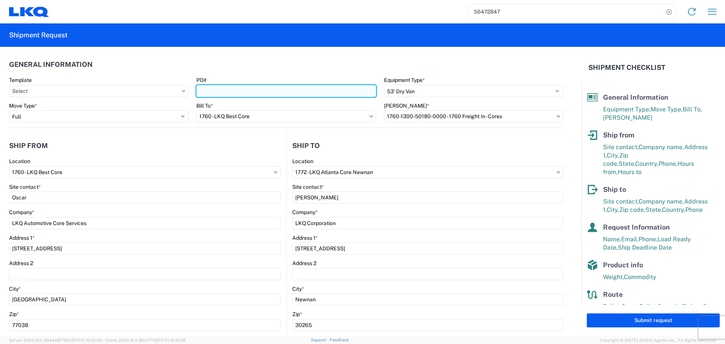
click at [271, 92] on input "PO#" at bounding box center [285, 91] width 179 height 12
type input "AUTO PARTS"
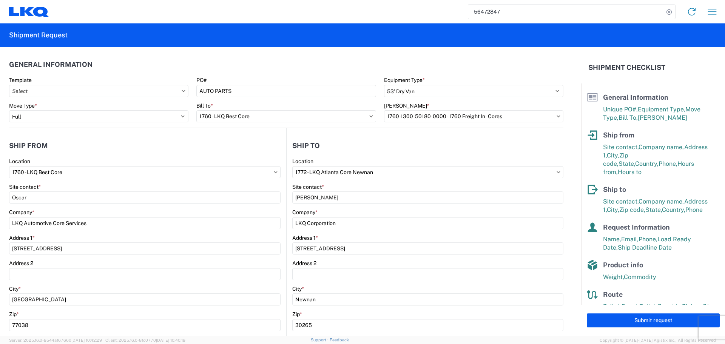
click at [247, 59] on header "General Information" at bounding box center [286, 64] width 554 height 17
click at [211, 145] on header "Ship from" at bounding box center [147, 145] width 277 height 17
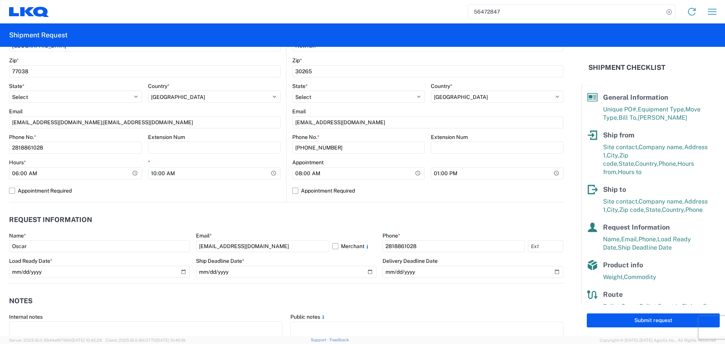
scroll to position [264, 0]
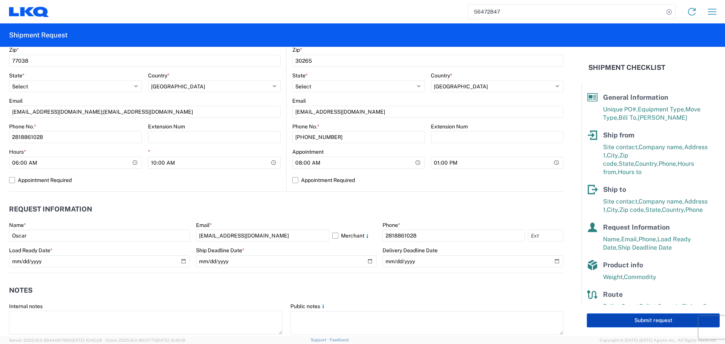
click at [660, 322] on button "Submit request" at bounding box center [653, 320] width 133 height 14
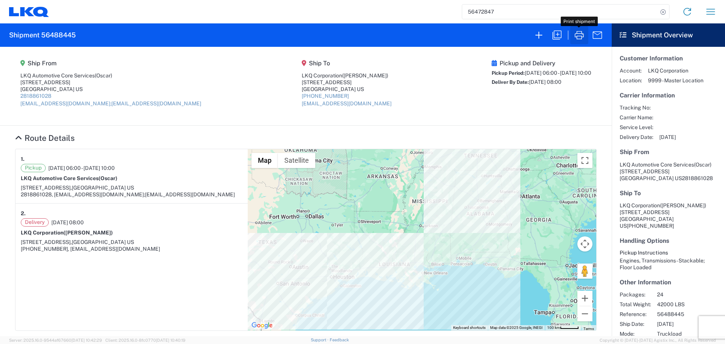
click at [580, 34] on icon "button" at bounding box center [579, 35] width 12 height 12
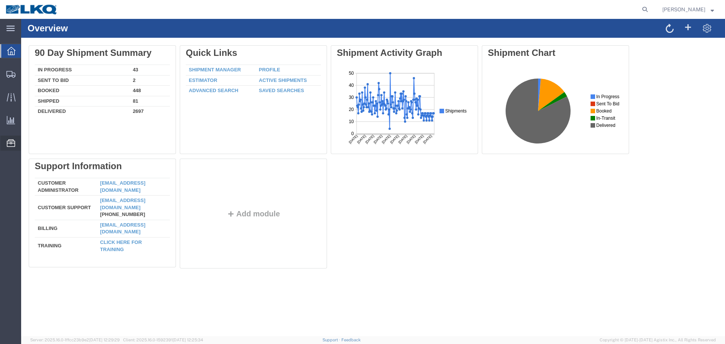
click at [0, 0] on span "Location Appointment" at bounding box center [0, 0] width 0 height 0
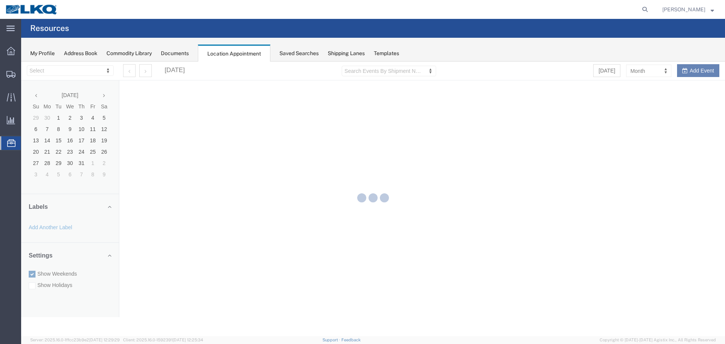
select select "27634"
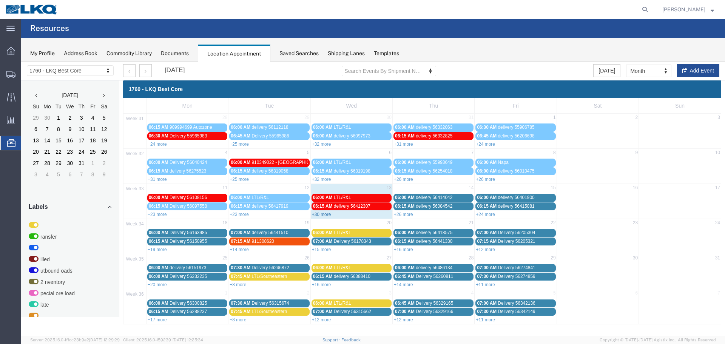
click at [325, 213] on link "+30 more" at bounding box center [321, 214] width 19 height 5
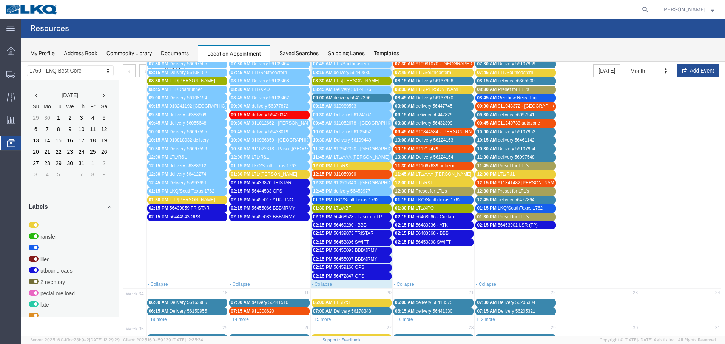
scroll to position [189, 0]
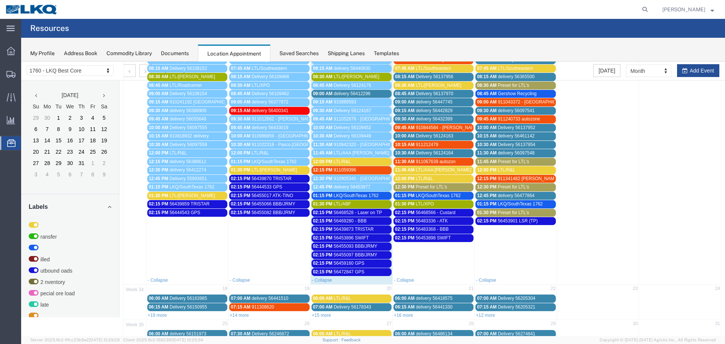
click at [350, 260] on span "56459160 GPS" at bounding box center [349, 262] width 31 height 5
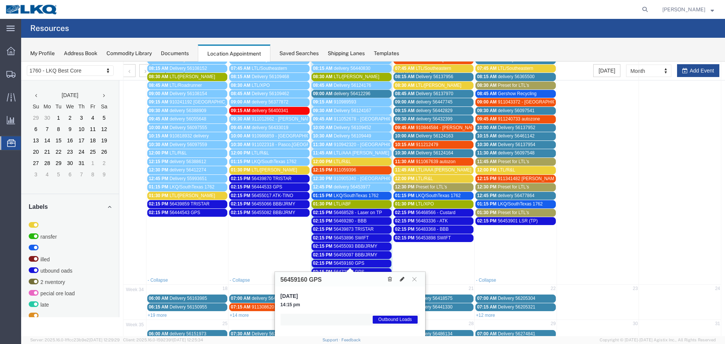
click at [402, 276] on button at bounding box center [402, 279] width 11 height 8
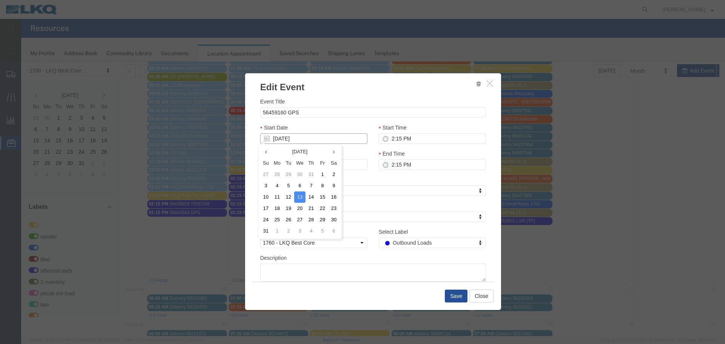
click at [290, 138] on input "[DATE]" at bounding box center [313, 138] width 107 height 11
type input "8/14/2"
type input "08/14/2"
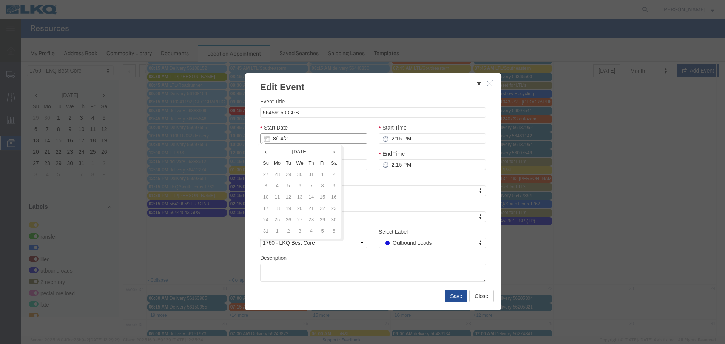
type input "8/14/25"
type input "08/14/25"
click at [312, 126] on div "Start Date 08/14/25" at bounding box center [313, 133] width 107 height 20
click at [454, 298] on button "Save" at bounding box center [456, 296] width 23 height 13
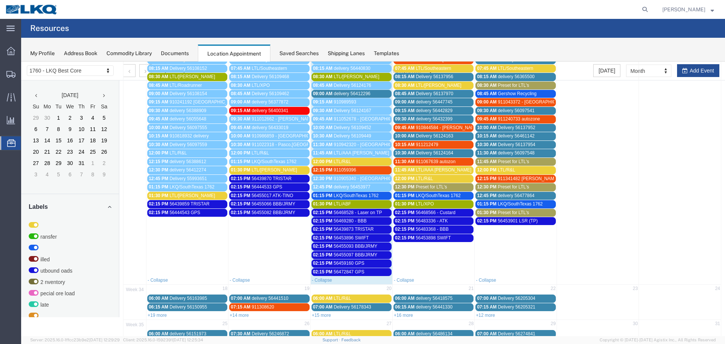
scroll to position [0, 0]
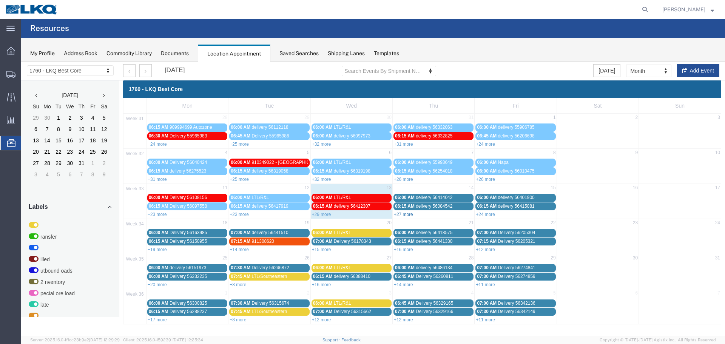
click at [405, 213] on link "+27 more" at bounding box center [403, 214] width 19 height 5
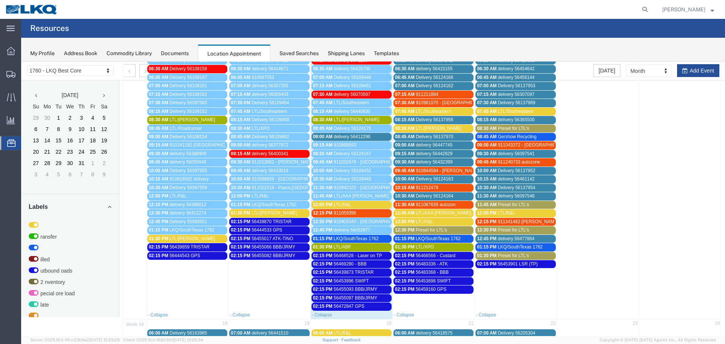
scroll to position [129, 0]
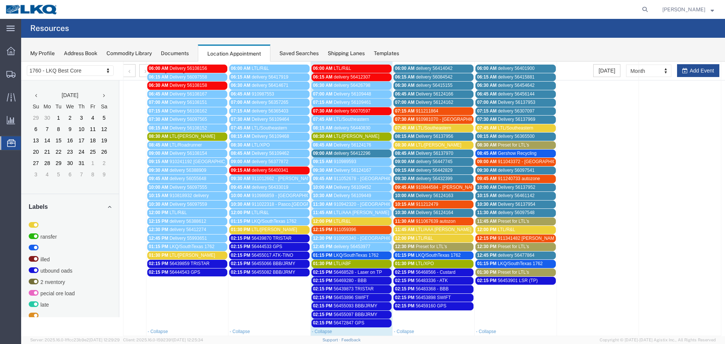
click at [351, 133] on link "08:30 AM LTL/Estes" at bounding box center [351, 137] width 80 height 8
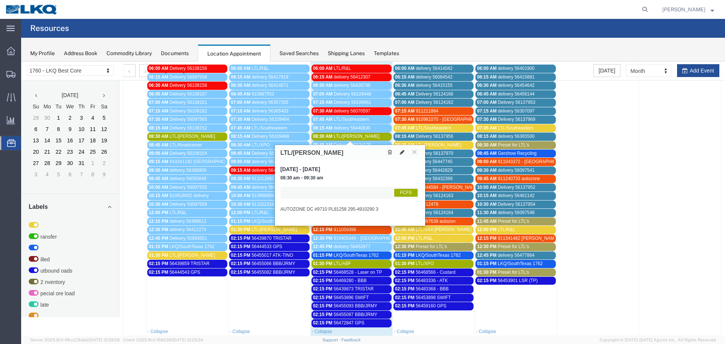
click at [399, 149] on button at bounding box center [402, 152] width 11 height 8
select select "1"
select select "180"
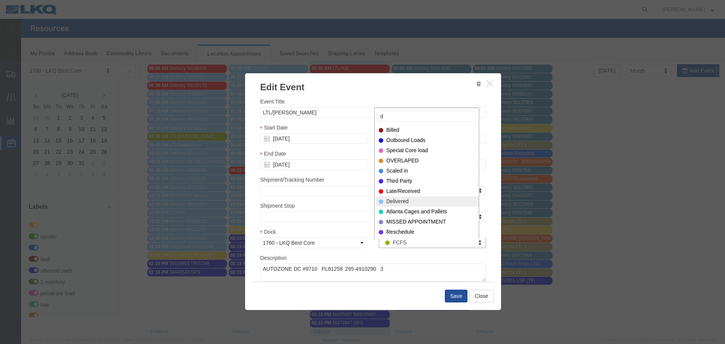
type input "d"
select select "40"
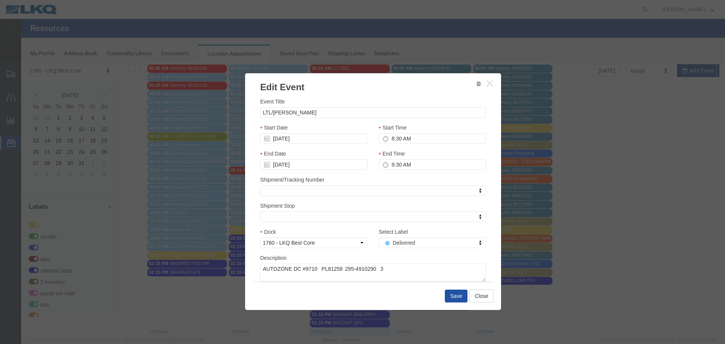
click at [451, 295] on button "Save" at bounding box center [456, 296] width 23 height 13
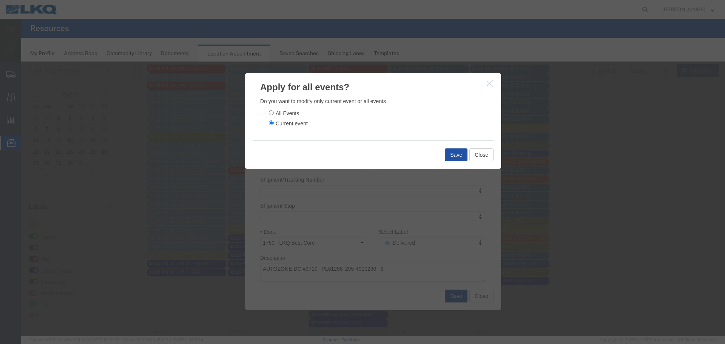
click at [454, 157] on button "Save" at bounding box center [456, 154] width 23 height 13
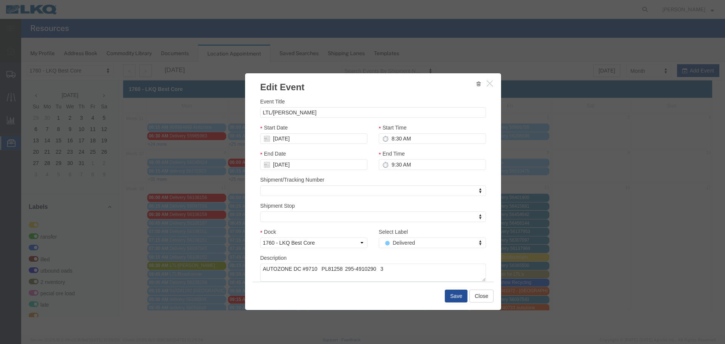
scroll to position [0, 0]
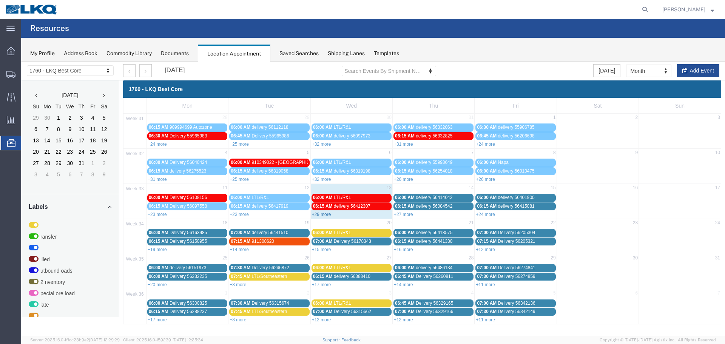
click at [316, 214] on link "+29 more" at bounding box center [321, 214] width 19 height 5
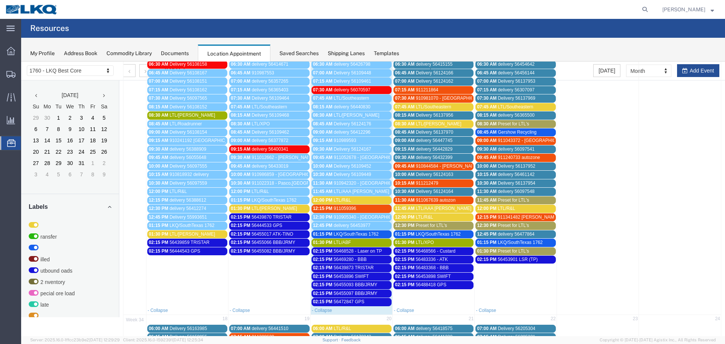
scroll to position [151, 0]
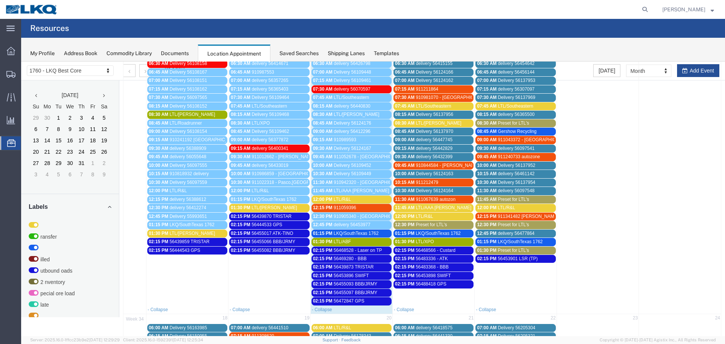
click at [357, 199] on div "12:00 PM LTL/R&L" at bounding box center [351, 200] width 77 height 6
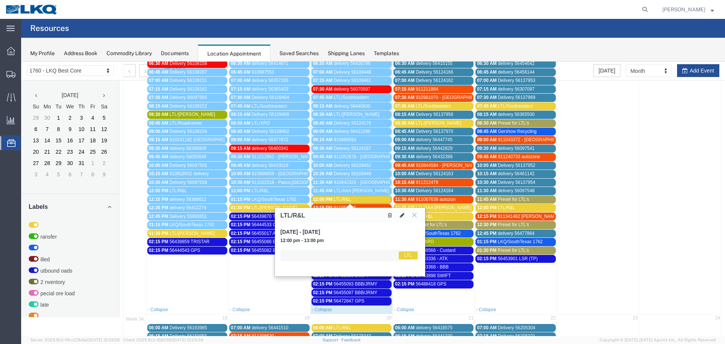
click at [403, 215] on icon at bounding box center [402, 215] width 5 height 5
select select "1"
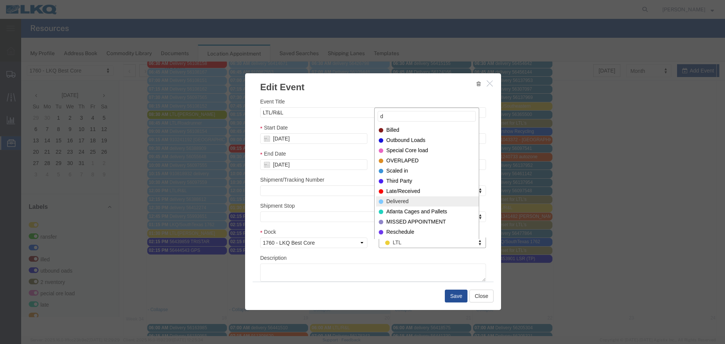
type input "d"
select select "40"
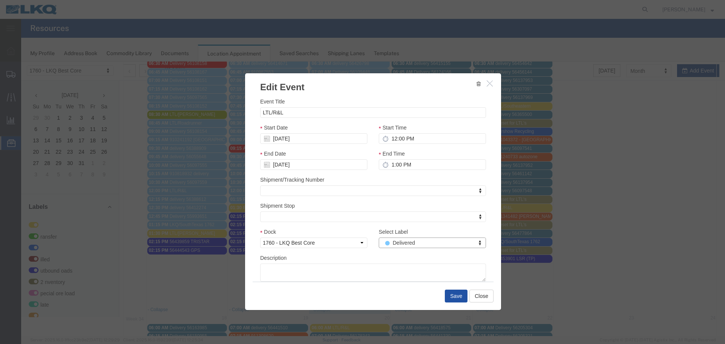
click at [452, 296] on button "Save" at bounding box center [456, 296] width 23 height 13
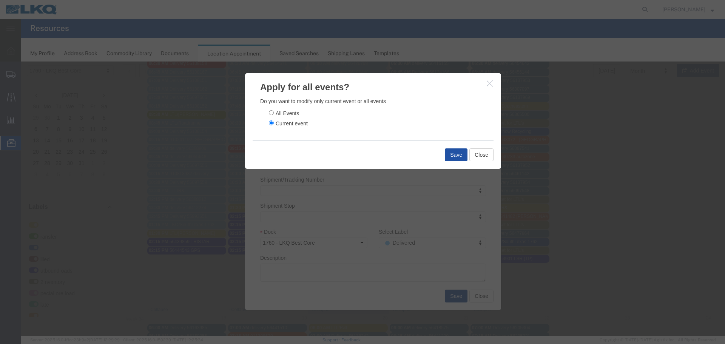
click at [455, 159] on button "Save" at bounding box center [456, 154] width 23 height 13
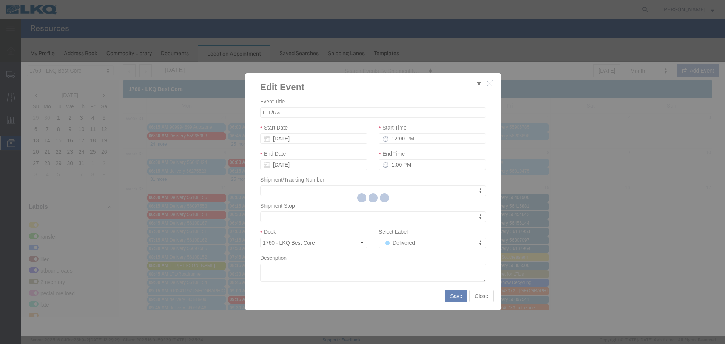
scroll to position [0, 0]
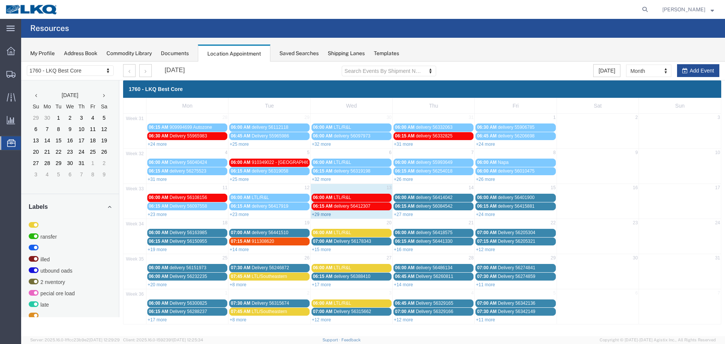
click at [321, 215] on link "+29 more" at bounding box center [321, 214] width 19 height 5
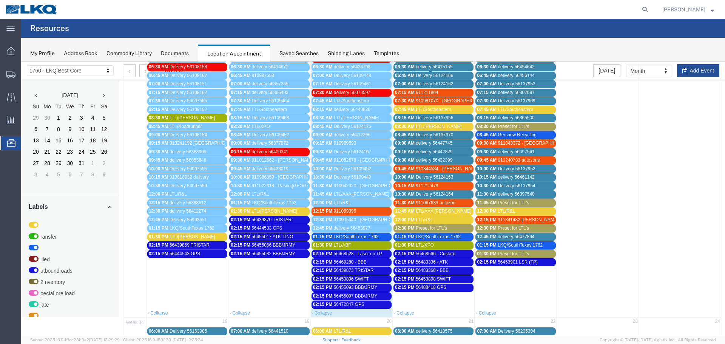
scroll to position [151, 0]
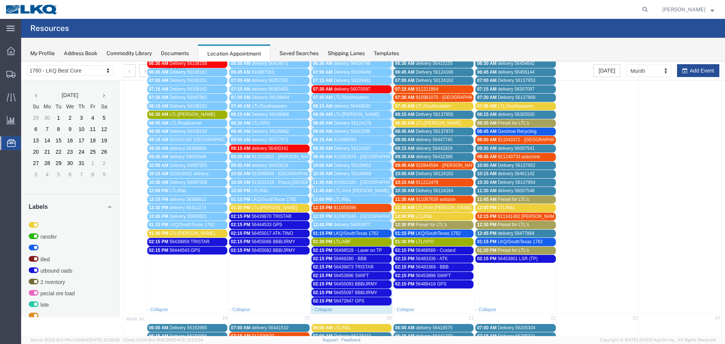
click at [342, 241] on span "LTL/ABF" at bounding box center [342, 241] width 17 height 5
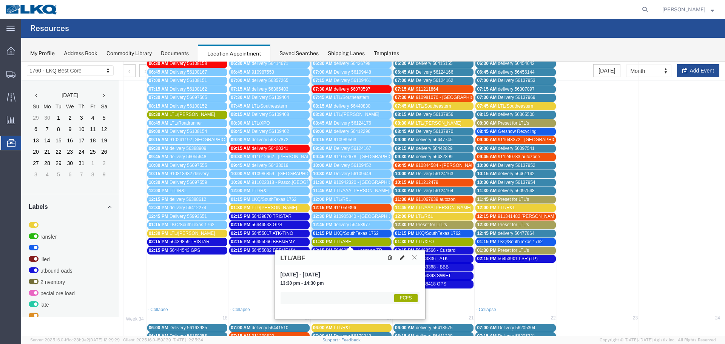
click at [403, 257] on icon at bounding box center [402, 257] width 5 height 5
select select "1"
select select "180"
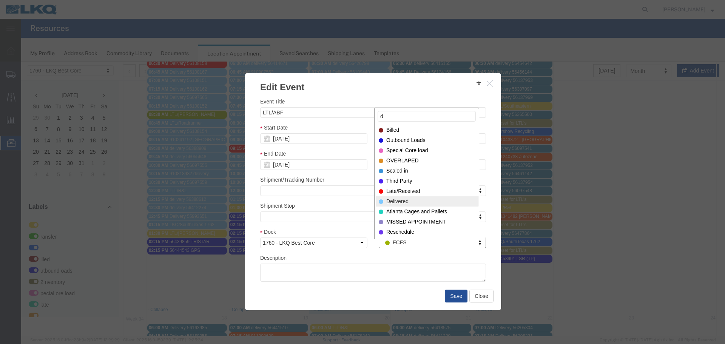
type input "d"
select select "40"
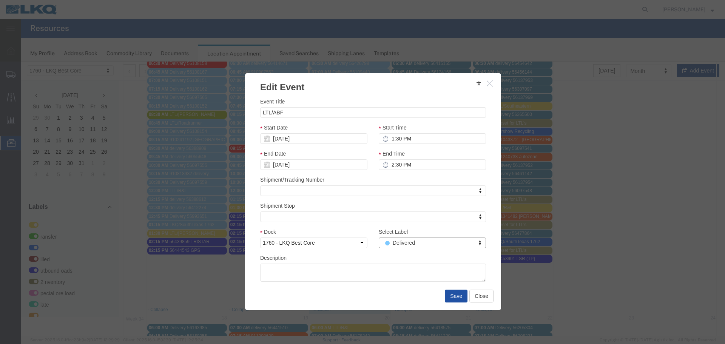
click at [452, 299] on button "Save" at bounding box center [456, 296] width 23 height 13
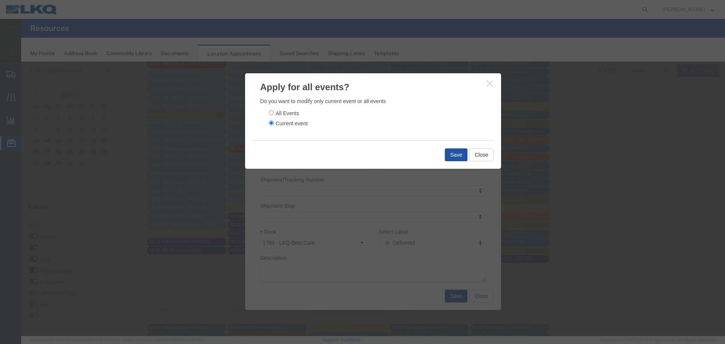
click at [451, 149] on button "Save" at bounding box center [456, 154] width 23 height 13
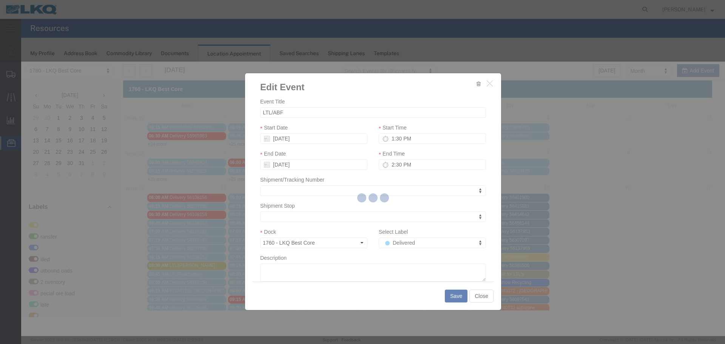
scroll to position [0, 0]
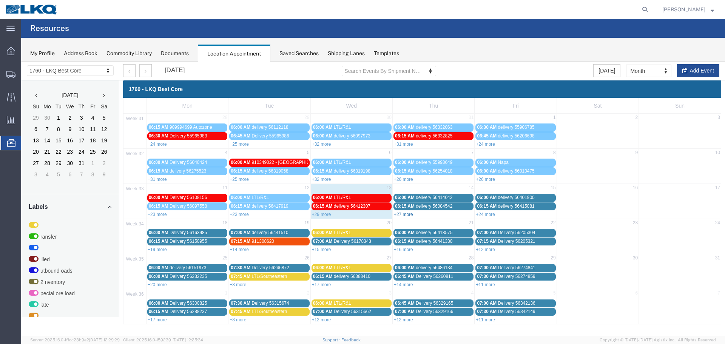
click at [411, 216] on link "+27 more" at bounding box center [403, 214] width 19 height 5
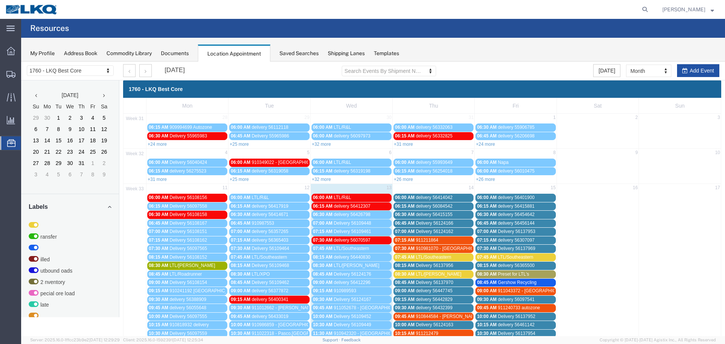
click at [702, 73] on button "Add Event" at bounding box center [698, 70] width 42 height 13
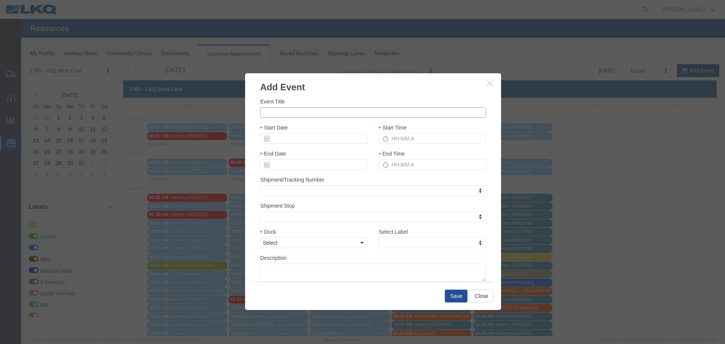
click at [444, 110] on input "Event Title" at bounding box center [373, 112] width 226 height 11
type input "56488430 GPS"
click at [281, 141] on input "Start Date" at bounding box center [313, 138] width 107 height 11
click at [303, 140] on input "Start Date" at bounding box center [313, 138] width 107 height 11
type input "7"
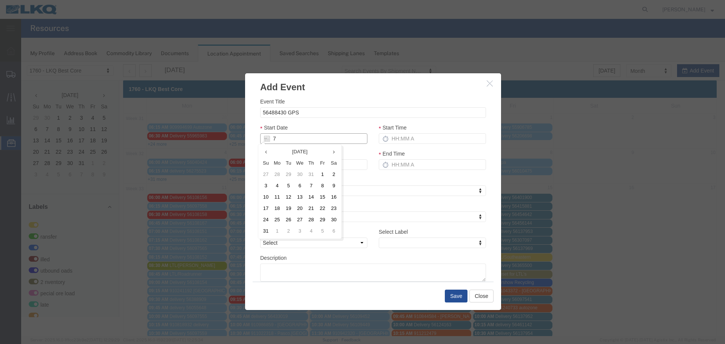
type input "[DATE]"
type input "8/14/2"
type input "08/14/2"
type input "8/14/25"
type input "08/14/25"
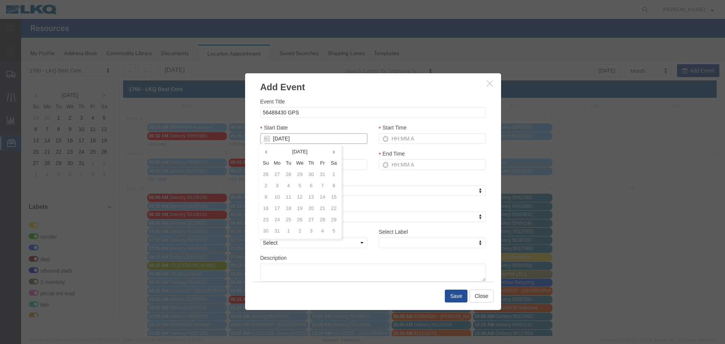
type input "08/14/25"
click at [330, 123] on div "Event Title 56488430 GPS Start Date 08/14/25 Start Time End Date 08/14/25 End T…" at bounding box center [373, 189] width 226 height 184
click at [391, 137] on input "Start Time" at bounding box center [432, 138] width 107 height 11
type input "2:15 PM"
click at [394, 166] on input "3:15 PM" at bounding box center [432, 164] width 107 height 11
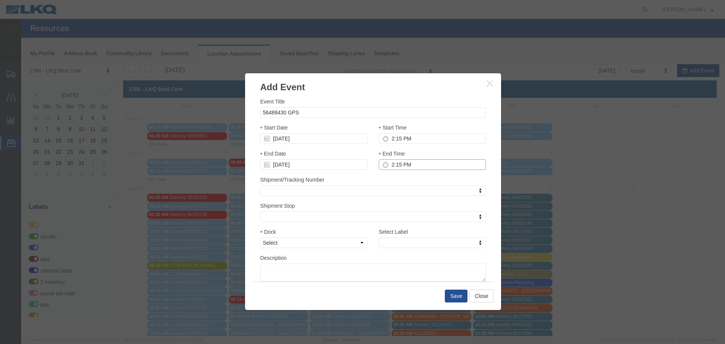
type input "2:15 PM"
click at [389, 174] on div "End Time 2:15 PM" at bounding box center [432, 162] width 119 height 26
click at [344, 241] on select "Select 1760 - LKQ Best Core 1760 - Outbound Loads" at bounding box center [313, 242] width 107 height 11
select select "1"
click at [260, 237] on select "Select 1760 - LKQ Best Core 1760 - Outbound Loads" at bounding box center [313, 242] width 107 height 11
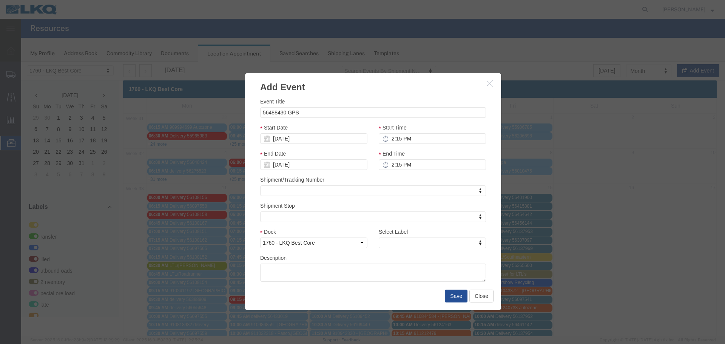
click at [406, 250] on div "Select Label Select Label Select Label LTL Transfer LKQ Billed Outbound Loads Y…" at bounding box center [432, 241] width 119 height 26
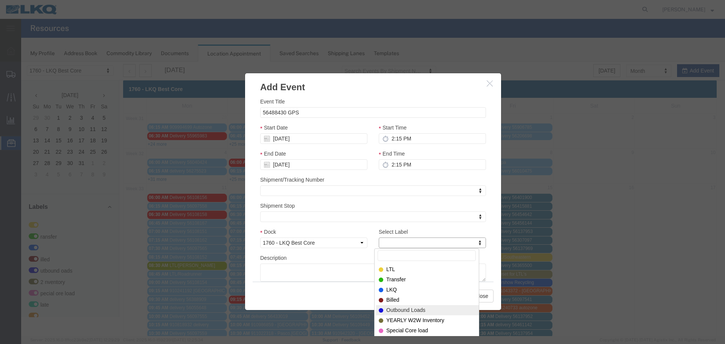
select select "80"
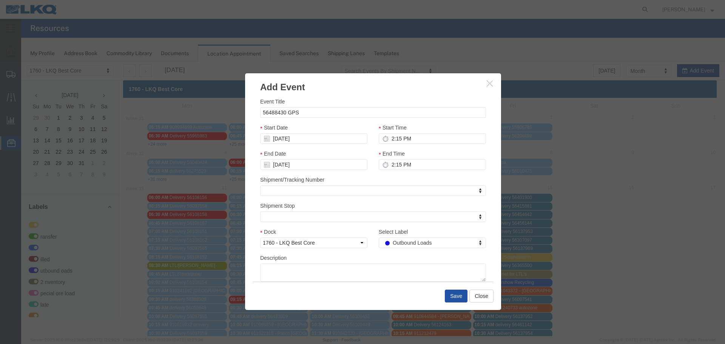
click at [465, 294] on button "Save" at bounding box center [456, 296] width 23 height 13
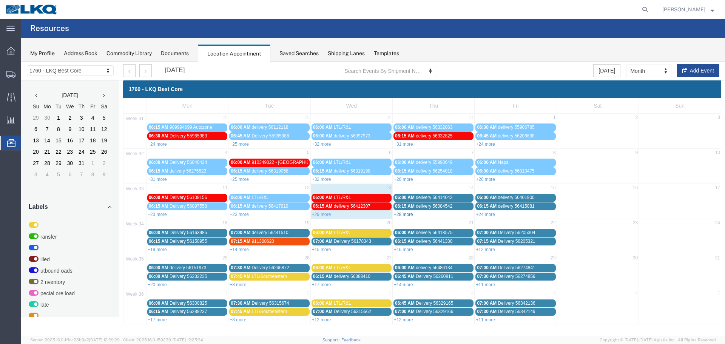
click at [399, 214] on link "+28 more" at bounding box center [403, 214] width 19 height 5
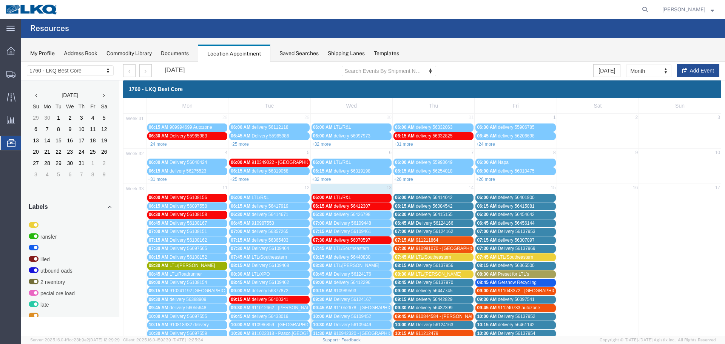
click at [713, 78] on div "August 2025 Search Events By Shipment Number Clear Filter Today Month Month Wee…" at bounding box center [420, 71] width 607 height 19
click at [712, 76] on button "Add Event" at bounding box center [698, 70] width 42 height 13
select select
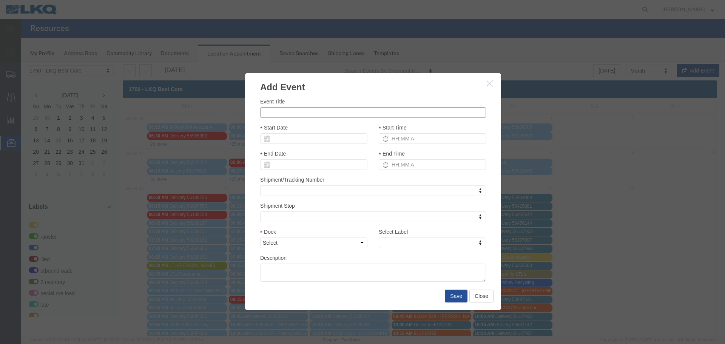
click at [342, 116] on input "Event Title" at bounding box center [373, 112] width 226 height 11
type input "56488445 GPS"
click at [347, 97] on div "Event Title 56488445 GPS Start Date Start Time End Date End Time Shipment/Track…" at bounding box center [373, 188] width 256 height 188
click at [294, 137] on input "Start Date" at bounding box center [313, 138] width 107 height 11
type input "8"
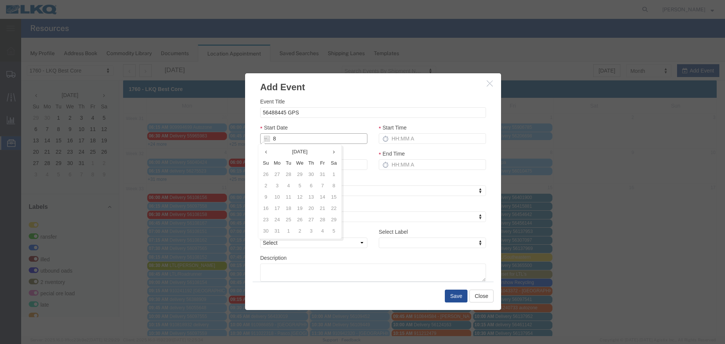
type input "[DATE]"
type input "8/14/2"
type input "08/14/2"
type input "8/14/25"
type input "08/14/25"
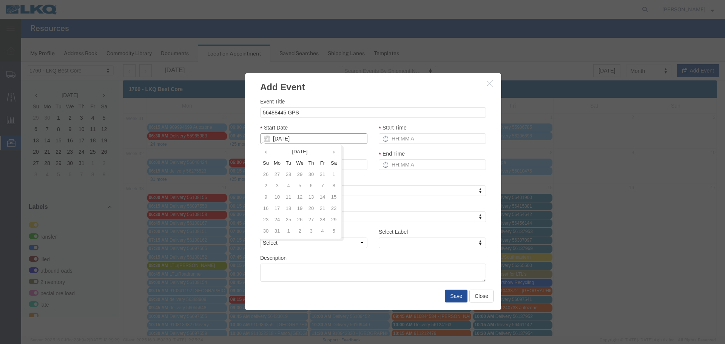
type input "08/14/25"
drag, startPoint x: 320, startPoint y: 125, endPoint x: 344, endPoint y: 125, distance: 23.4
click at [320, 125] on div "Start Date 08/14/25" at bounding box center [313, 133] width 107 height 20
click at [385, 129] on label "Start Time" at bounding box center [393, 128] width 28 height 8
click at [385, 133] on input "Start Time" at bounding box center [432, 138] width 107 height 11
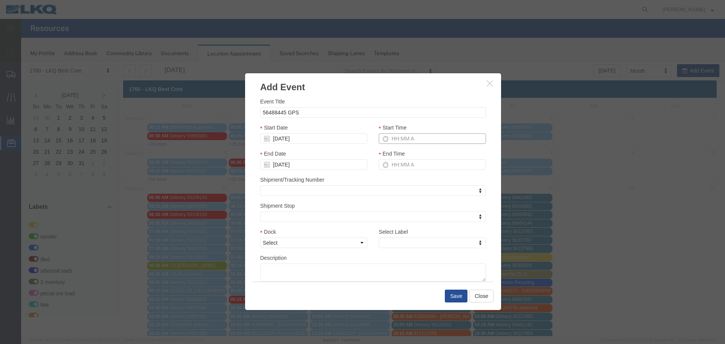
click at [406, 137] on input "Start Time" at bounding box center [432, 138] width 107 height 11
type input "2:15 PM"
click at [403, 163] on input "3:15 PM" at bounding box center [432, 164] width 107 height 11
type input "2:15 PM"
click at [390, 181] on div "Shipment/Tracking Number Shipment/Tracking Number Shipment/Tracking Number" at bounding box center [373, 186] width 226 height 20
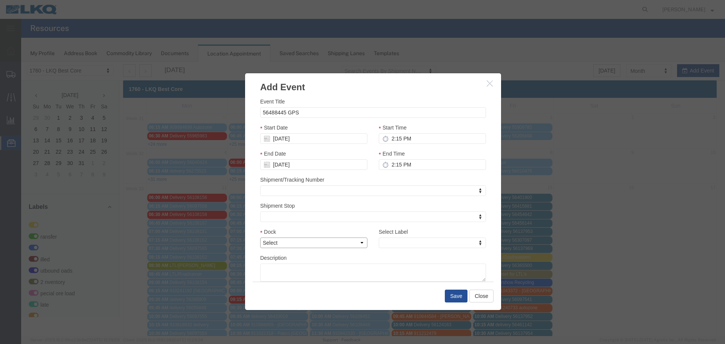
click at [354, 242] on select "Select 1760 - LKQ Best Core 1760 - Outbound Loads" at bounding box center [313, 242] width 107 height 11
select select "1"
click at [260, 237] on select "Select 1760 - LKQ Best Core 1760 - Outbound Loads" at bounding box center [313, 242] width 107 height 11
click at [432, 249] on div "Select Label Select Label Select Label LTL Transfer LKQ Billed Outbound Loads Y…" at bounding box center [432, 241] width 119 height 26
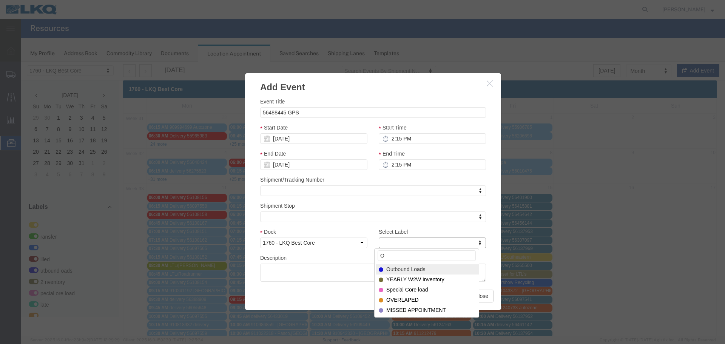
type input "O"
select select "80"
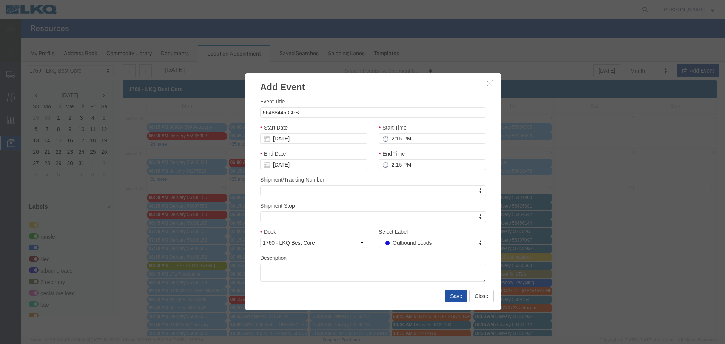
click at [451, 295] on button "Save" at bounding box center [456, 296] width 23 height 13
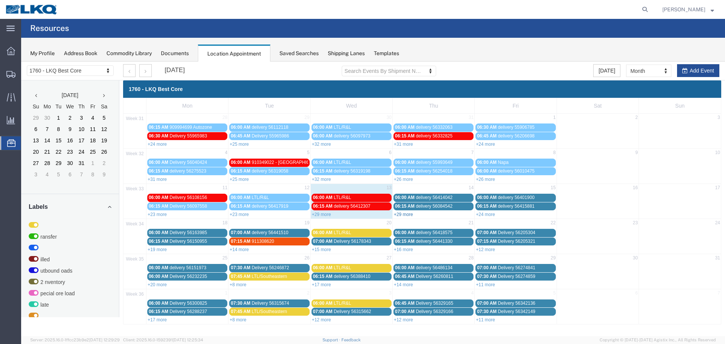
click at [407, 215] on link "+29 more" at bounding box center [403, 214] width 19 height 5
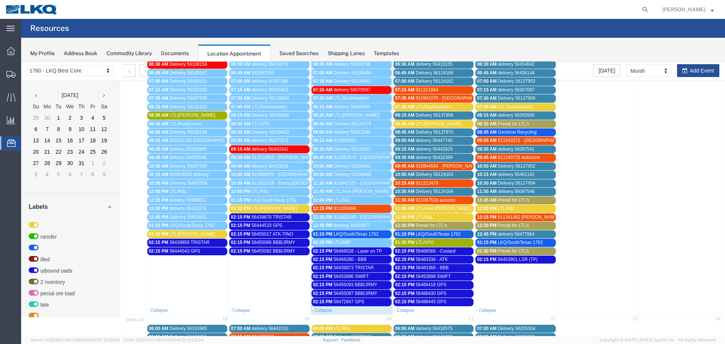
scroll to position [151, 0]
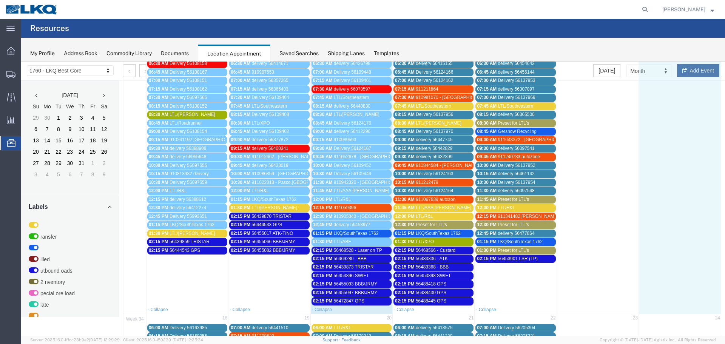
click at [675, 70] on td at bounding box center [680, 174] width 82 height 264
select select "1"
select select
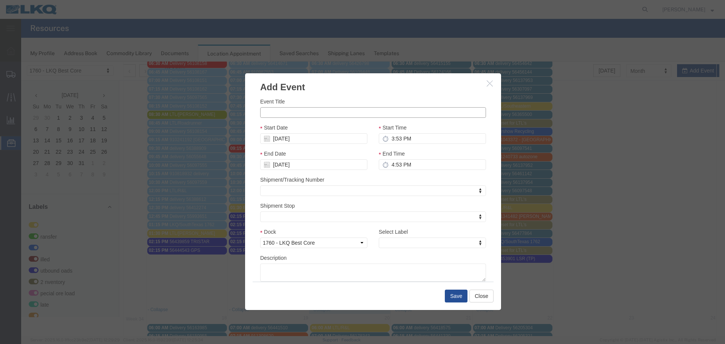
click at [301, 110] on input "Event Title" at bounding box center [373, 112] width 226 height 11
type input "56488368 WIMPI"
click at [316, 91] on h3 "Add Event" at bounding box center [373, 83] width 256 height 20
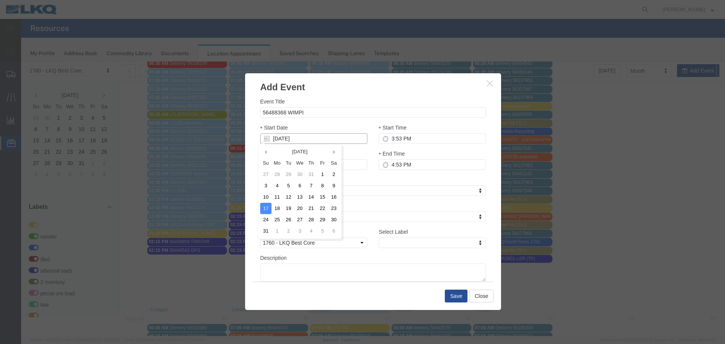
click at [288, 137] on input "08/17/2025" at bounding box center [313, 138] width 107 height 11
type input "8"
type input "[DATE]"
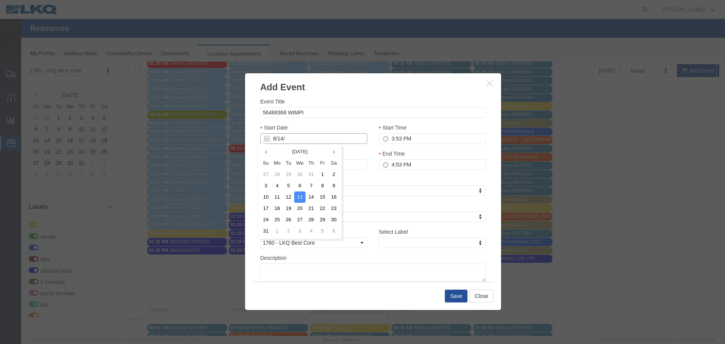
type input "8/14/2"
type input "08/14/2"
type input "8/14/25"
type input "08/14/25"
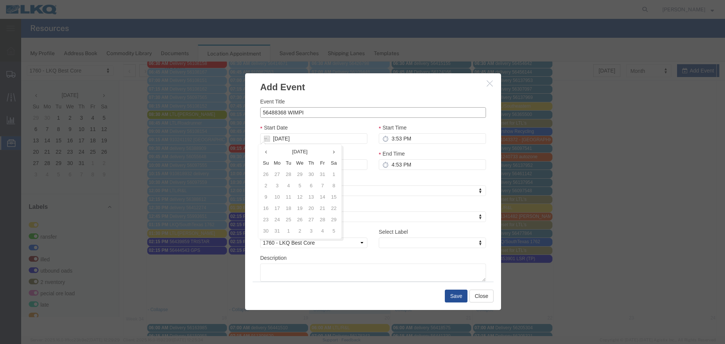
click at [319, 116] on input "56488368 WIMPI" at bounding box center [373, 112] width 226 height 11
click at [412, 124] on div "Start Time 3:53 PM" at bounding box center [432, 133] width 107 height 20
click at [413, 133] on div "Start Time 3:53 PM" at bounding box center [432, 133] width 107 height 20
click at [398, 139] on input "3:53 PM" at bounding box center [432, 138] width 107 height 11
type input "2:53 PM"
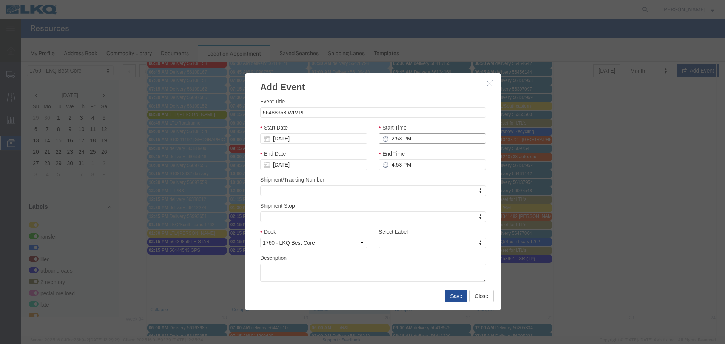
type input "3:53 PM"
type input "2:15 PM"
type input "3:15 PM"
type input "2:15 PM"
click at [386, 162] on input "3:15 PM" at bounding box center [432, 164] width 107 height 11
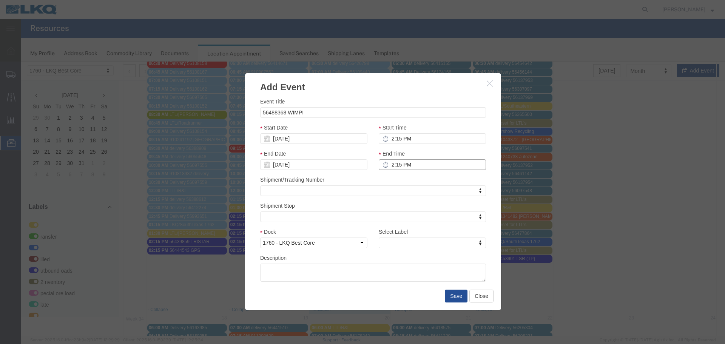
type input "2:15 PM"
click at [388, 176] on div "Shipment/Tracking Number Shipment/Tracking Number Shipment/Tracking Number" at bounding box center [373, 186] width 226 height 20
click at [320, 244] on select "Select 1760 - LKQ Best Core 1760 - Outbound Loads" at bounding box center [313, 242] width 107 height 11
click at [260, 237] on select "Select 1760 - LKQ Best Core 1760 - Outbound Loads" at bounding box center [313, 242] width 107 height 11
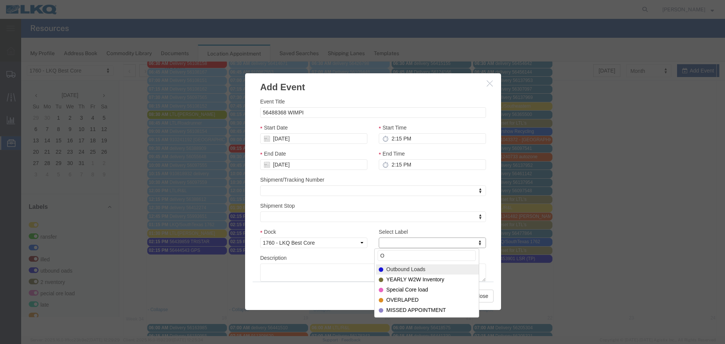
type input "O"
select select "80"
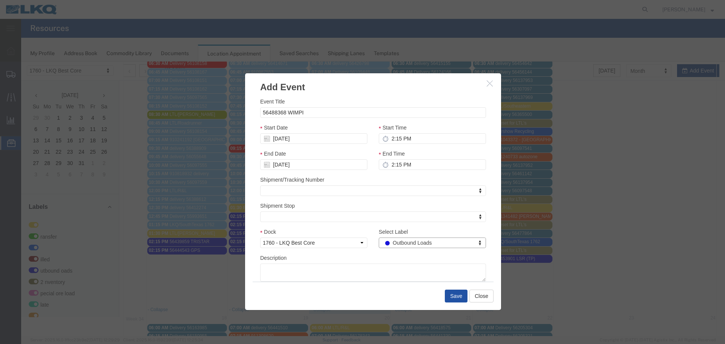
click at [454, 294] on button "Save" at bounding box center [456, 296] width 23 height 13
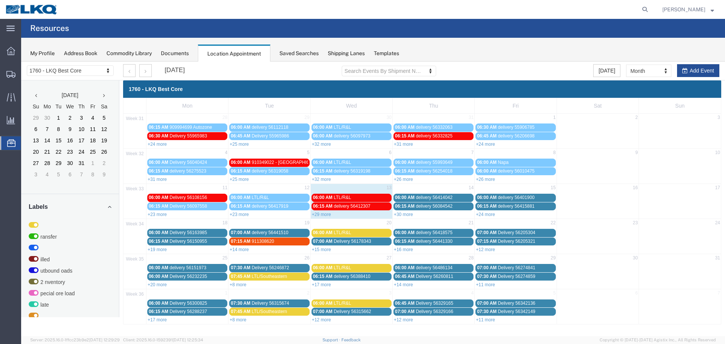
scroll to position [0, 0]
click at [397, 217] on div "+30 more" at bounding box center [434, 214] width 82 height 8
select select "1"
select select
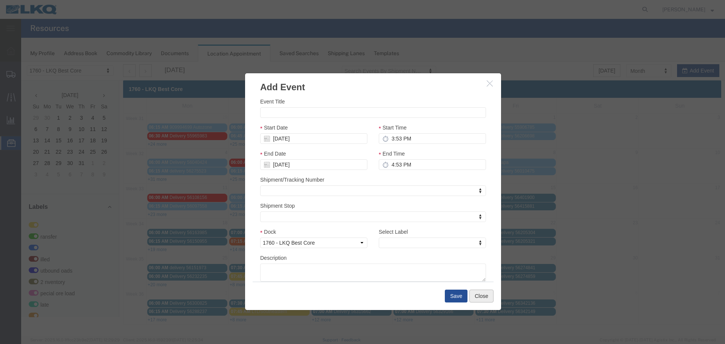
click at [487, 298] on button "Close" at bounding box center [481, 296] width 24 height 13
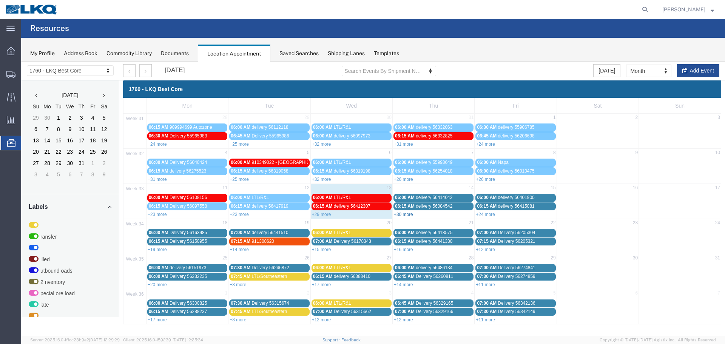
click at [405, 214] on link "+30 more" at bounding box center [403, 214] width 19 height 5
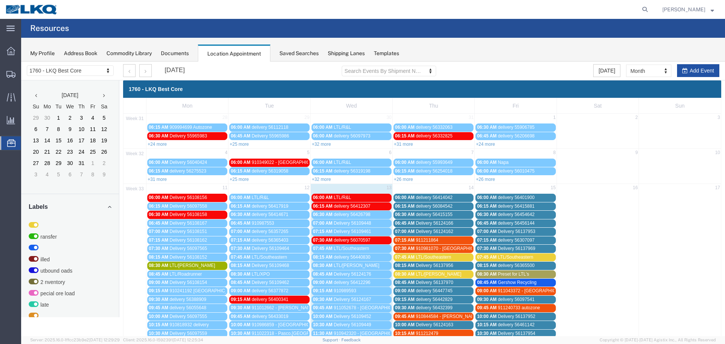
click at [689, 72] on button "Add Event" at bounding box center [698, 70] width 42 height 13
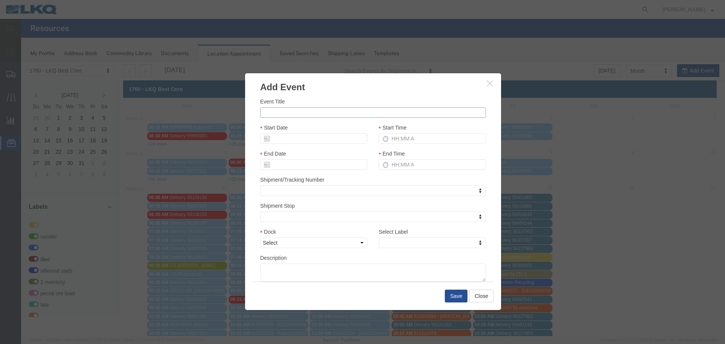
click at [327, 108] on input "Event Title" at bounding box center [373, 112] width 226 height 11
type input "56488390 WIMPI"
click at [324, 100] on div "Event Title 56488390 WIMPI" at bounding box center [373, 107] width 226 height 20
click at [284, 146] on div "Start Date" at bounding box center [313, 136] width 119 height 26
click at [285, 142] on input "Start Date" at bounding box center [313, 138] width 107 height 11
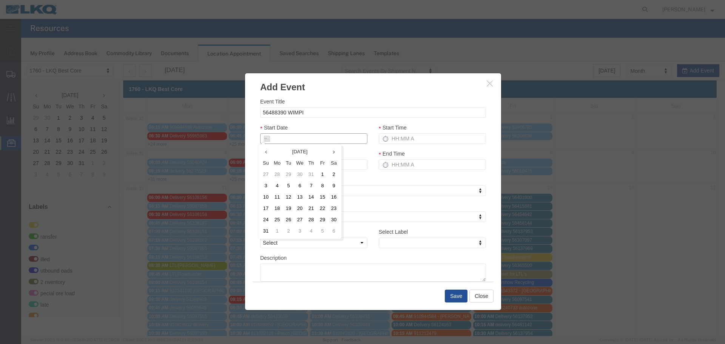
type input "8"
type input "[DATE]"
type input "8/14/2"
type input "08/14/2"
type input "8/14/25"
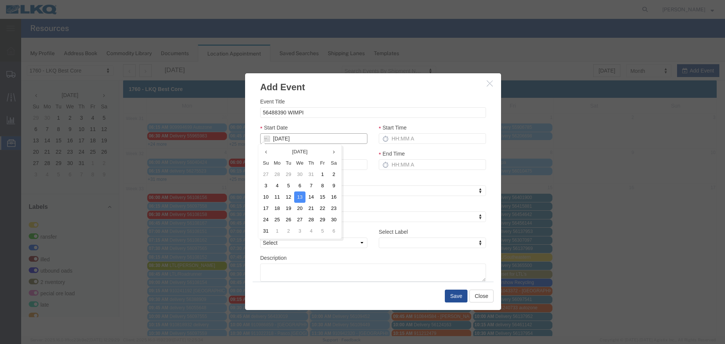
type input "08/14/25"
click at [319, 126] on div "Start Date 08/14/25" at bounding box center [313, 133] width 107 height 20
click at [396, 137] on input "Start Time" at bounding box center [432, 138] width 107 height 11
type input "2:15 PM"
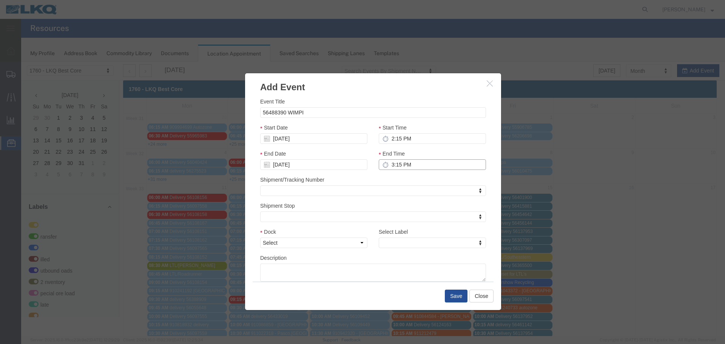
click at [418, 168] on input "3:15 PM" at bounding box center [432, 164] width 107 height 11
type input "2:15 PM"
click at [419, 174] on div "End Time 2:15 PM" at bounding box center [432, 162] width 119 height 26
click at [373, 245] on div "Select Label Select Label Select Label LTL Transfer LKQ Billed Outbound Loads Y…" at bounding box center [432, 241] width 119 height 26
click at [354, 245] on select "Select 1760 - LKQ Best Core 1760 - Outbound Loads" at bounding box center [313, 242] width 107 height 11
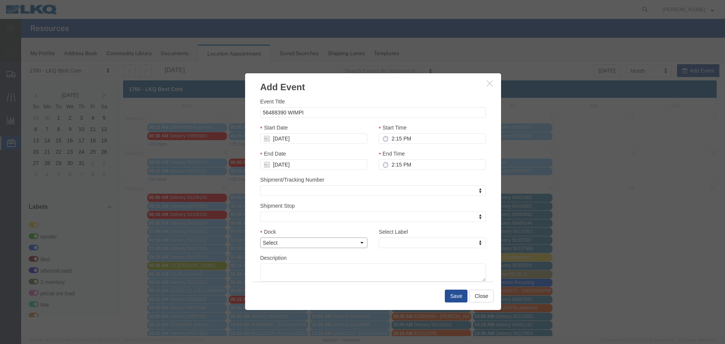
select select "1"
click at [260, 237] on select "Select 1760 - LKQ Best Core 1760 - Outbound Loads" at bounding box center [313, 242] width 107 height 11
click at [414, 251] on div "Select Label Select Label Select Label LTL Transfer LKQ Billed Outbound Loads Y…" at bounding box center [432, 241] width 119 height 26
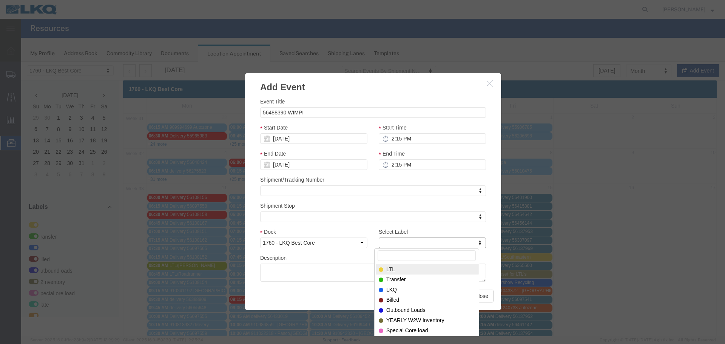
drag, startPoint x: 407, startPoint y: 243, endPoint x: 409, endPoint y: 249, distance: 6.5
select select "80"
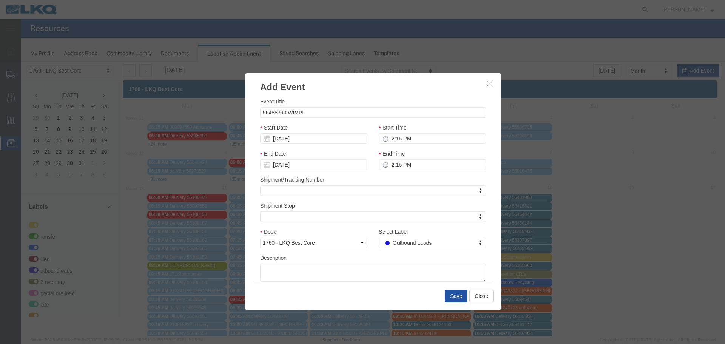
click at [448, 290] on button "Save" at bounding box center [456, 296] width 23 height 13
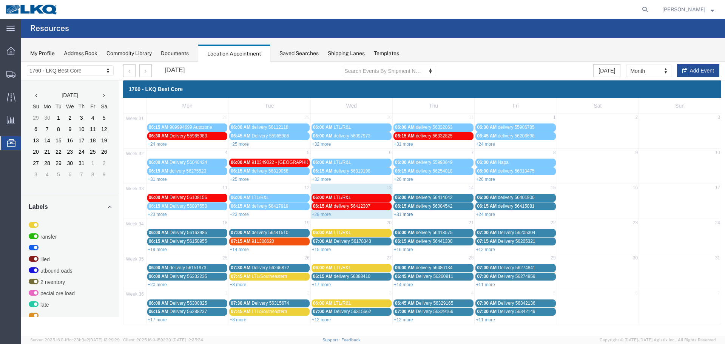
click at [399, 216] on link "+31 more" at bounding box center [403, 214] width 19 height 5
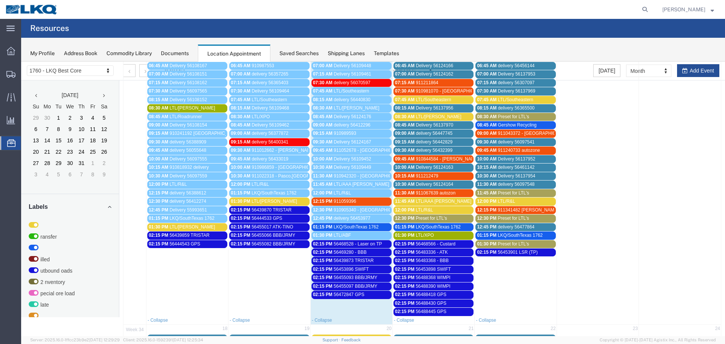
scroll to position [259, 0]
